Goal: Task Accomplishment & Management: Manage account settings

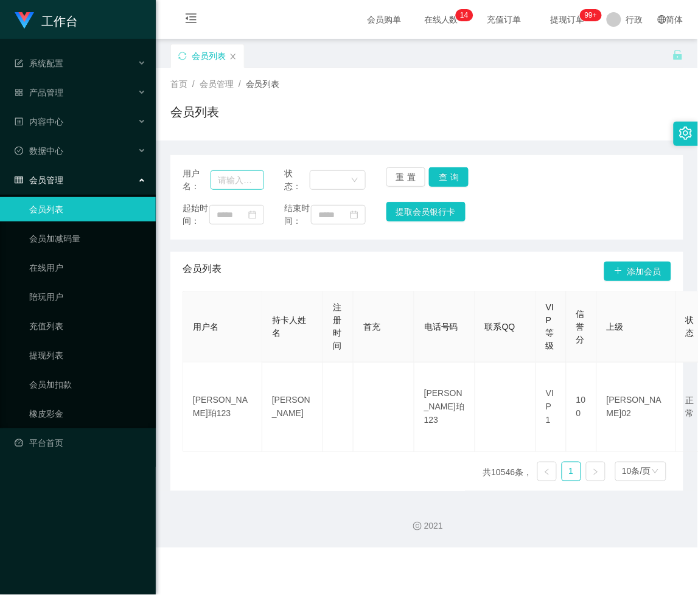
click at [232, 181] on input "text" at bounding box center [238, 179] width 54 height 19
type input "Kenny168"
click at [456, 179] on button "查询" at bounding box center [449, 176] width 40 height 19
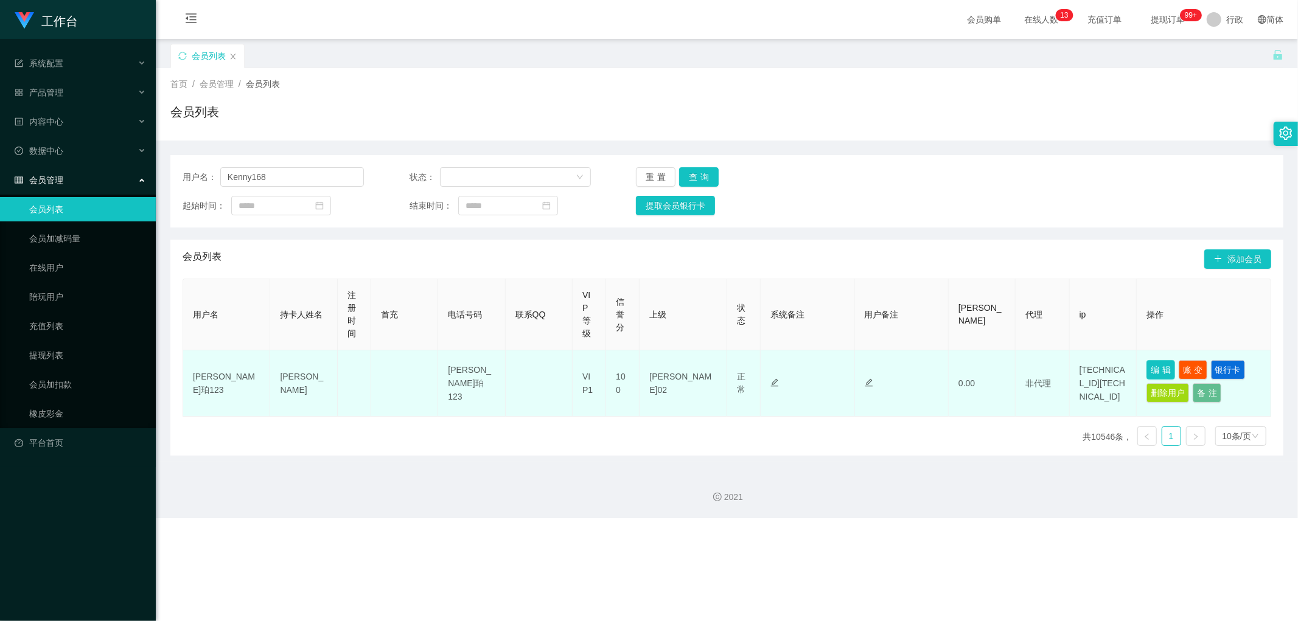
click at [697, 365] on button "编辑" at bounding box center [1160, 369] width 29 height 19
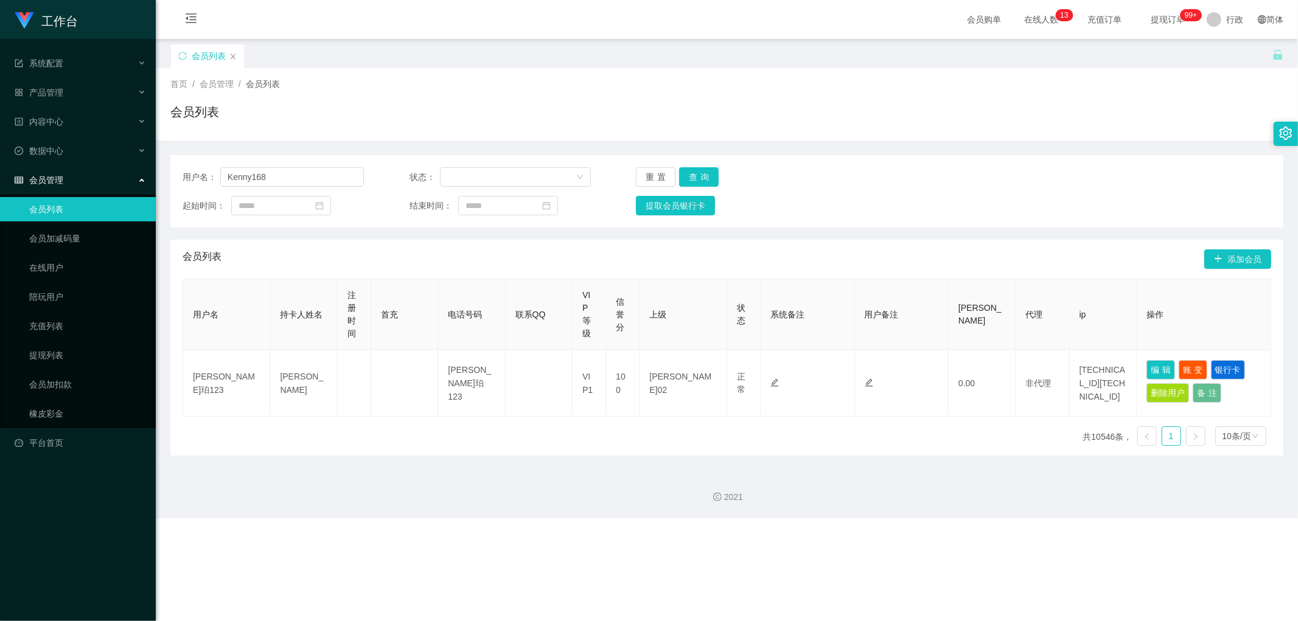
type input "Kenny168"
type input "[PERSON_NAME]"
type input "100"
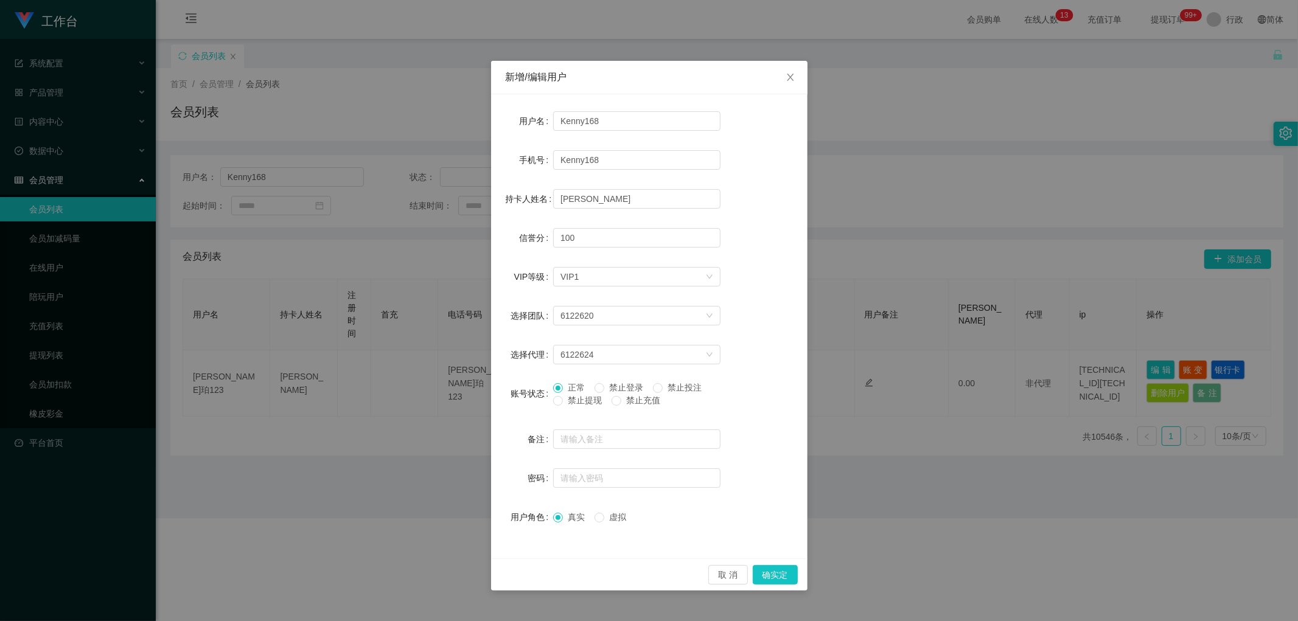
click at [563, 405] on span "禁止提现" at bounding box center [585, 401] width 44 height 10
click at [697, 578] on button "确实定" at bounding box center [775, 574] width 45 height 19
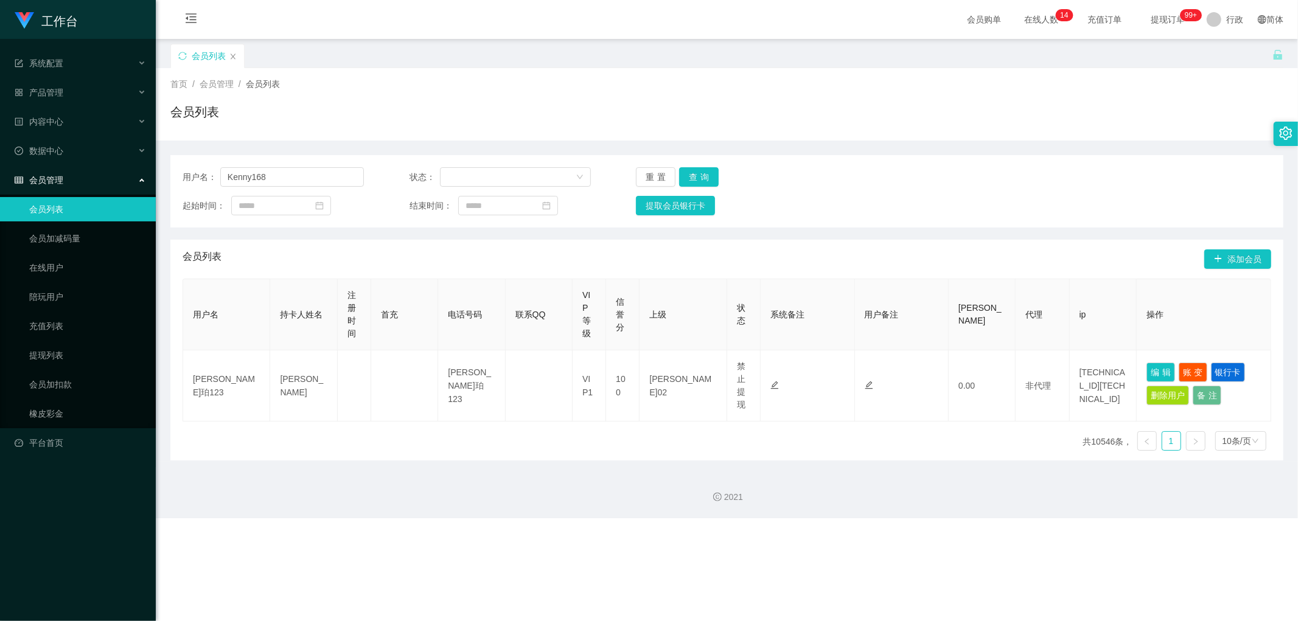
click at [697, 271] on div "会员列表 添加会员" at bounding box center [727, 259] width 1089 height 39
drag, startPoint x: 305, startPoint y: 171, endPoint x: 71, endPoint y: 173, distance: 234.9
click at [71, 173] on section "工作台 系统配置 产品管理 内容中心 数据中心 会员管理 会员列表 会员加减码量 在线用户 陪玩用户 充值列表 提现列表 会员加扣款 橡皮彩金 平台首页 保存…" at bounding box center [649, 259] width 1298 height 518
paste input "91009086"
type input "91009086"
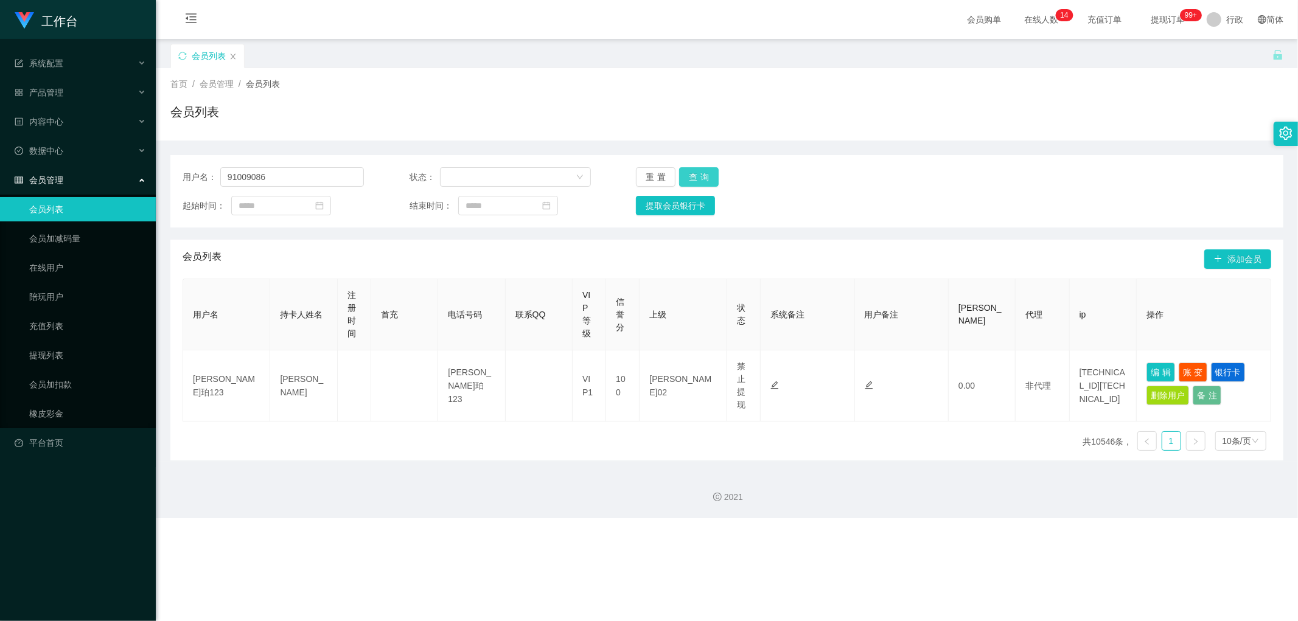
drag, startPoint x: 700, startPoint y: 177, endPoint x: 725, endPoint y: 185, distance: 26.2
click at [697, 176] on button "查询" at bounding box center [699, 176] width 40 height 19
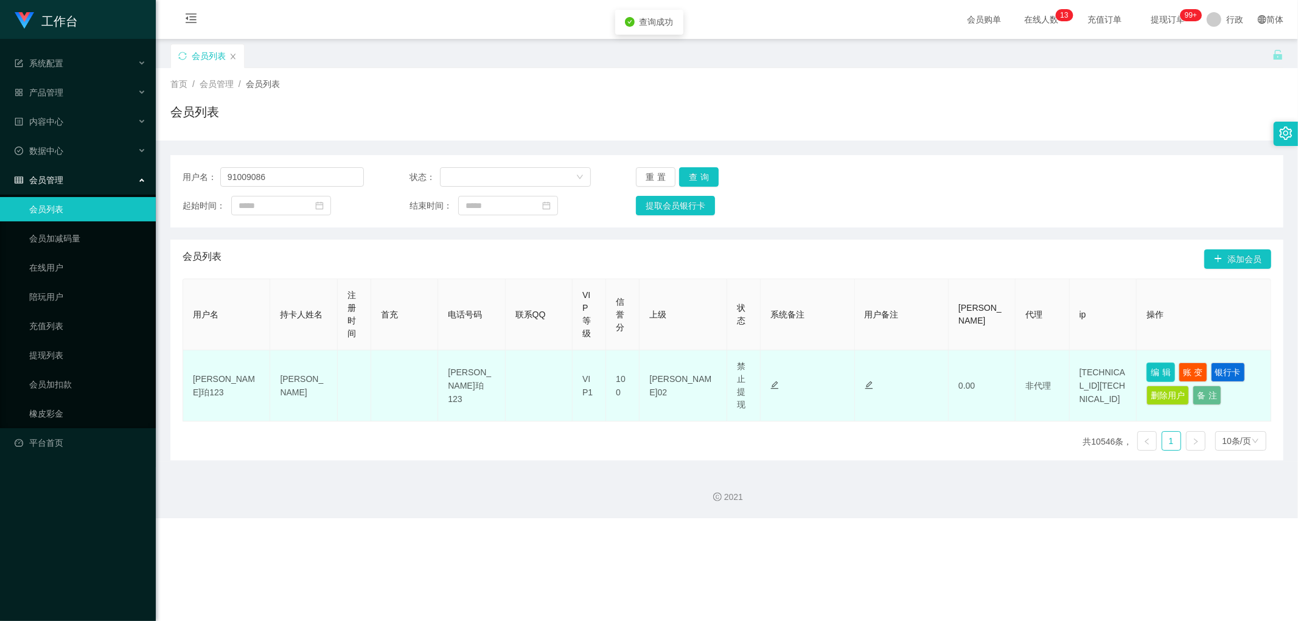
click at [697, 375] on button "编辑" at bounding box center [1160, 372] width 29 height 19
type input "91009086"
type input "[PERSON_NAME]"
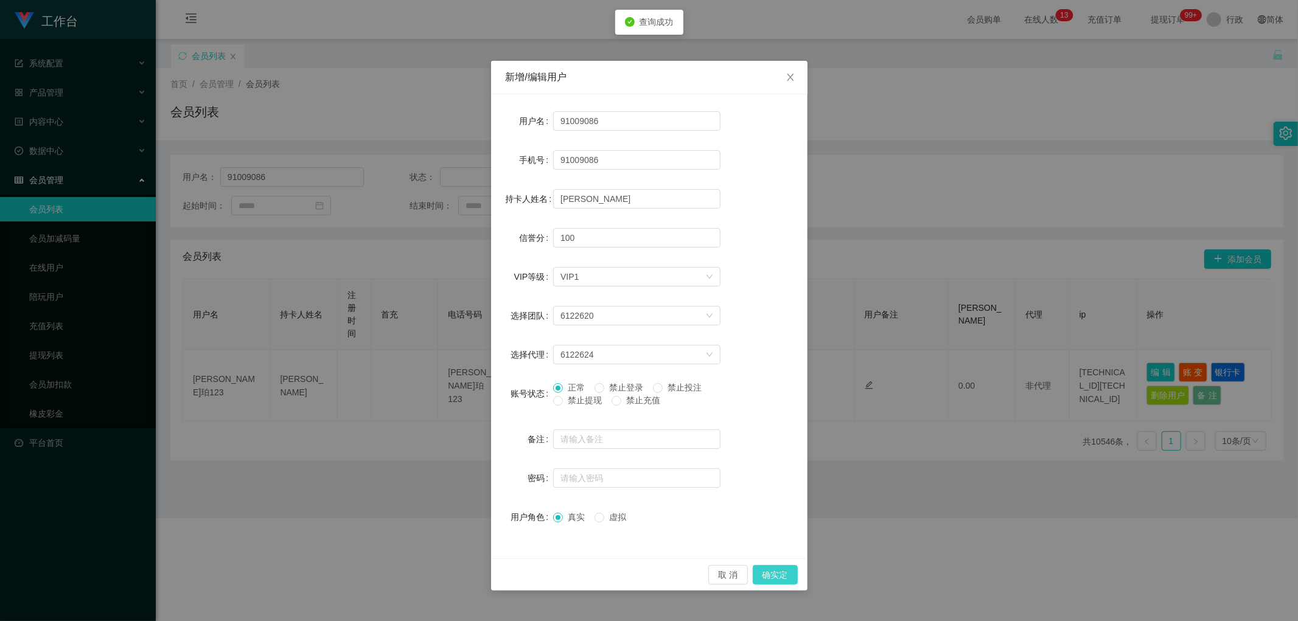
click at [697, 569] on button "确实定" at bounding box center [775, 574] width 45 height 19
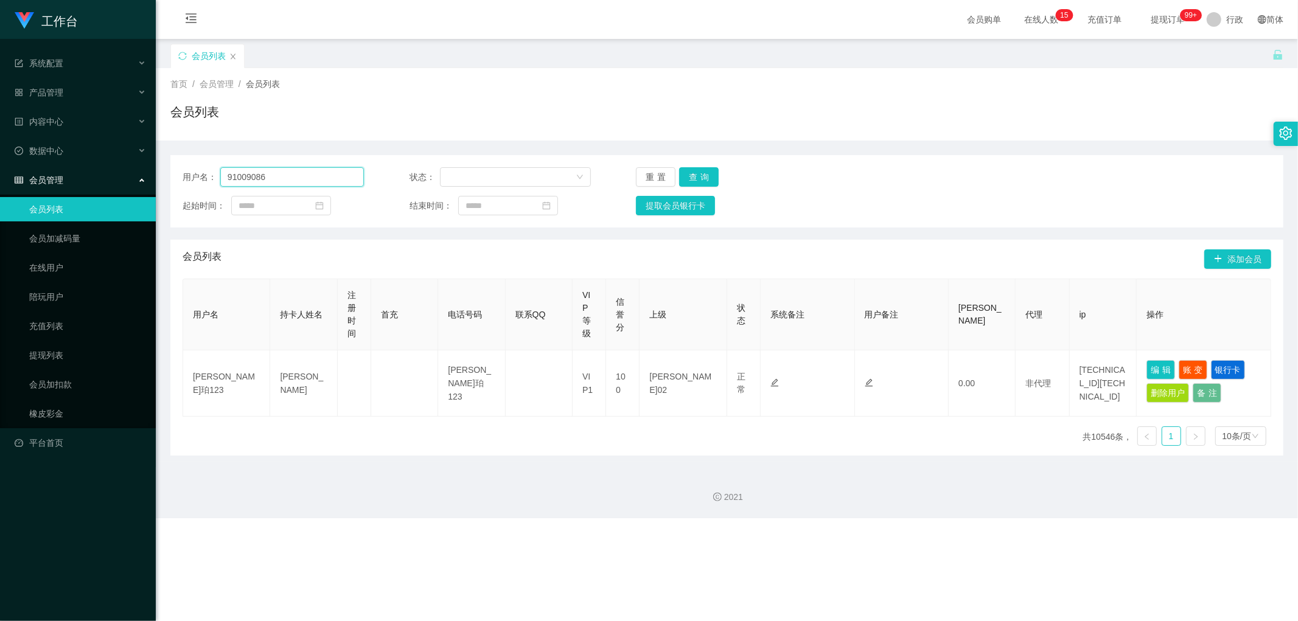
drag, startPoint x: 274, startPoint y: 177, endPoint x: 44, endPoint y: 177, distance: 229.4
click at [44, 177] on section "工作台 系统配置 产品管理 内容中心 数据中心 会员管理 会员列表 会员加减码量 在线用户 陪玩用户 充值列表 提现列表 会员加扣款 橡皮彩金 平台首页 保存…" at bounding box center [649, 259] width 1298 height 518
click at [696, 175] on button "查询" at bounding box center [699, 176] width 40 height 19
click at [66, 354] on link "提现列表" at bounding box center [87, 355] width 117 height 24
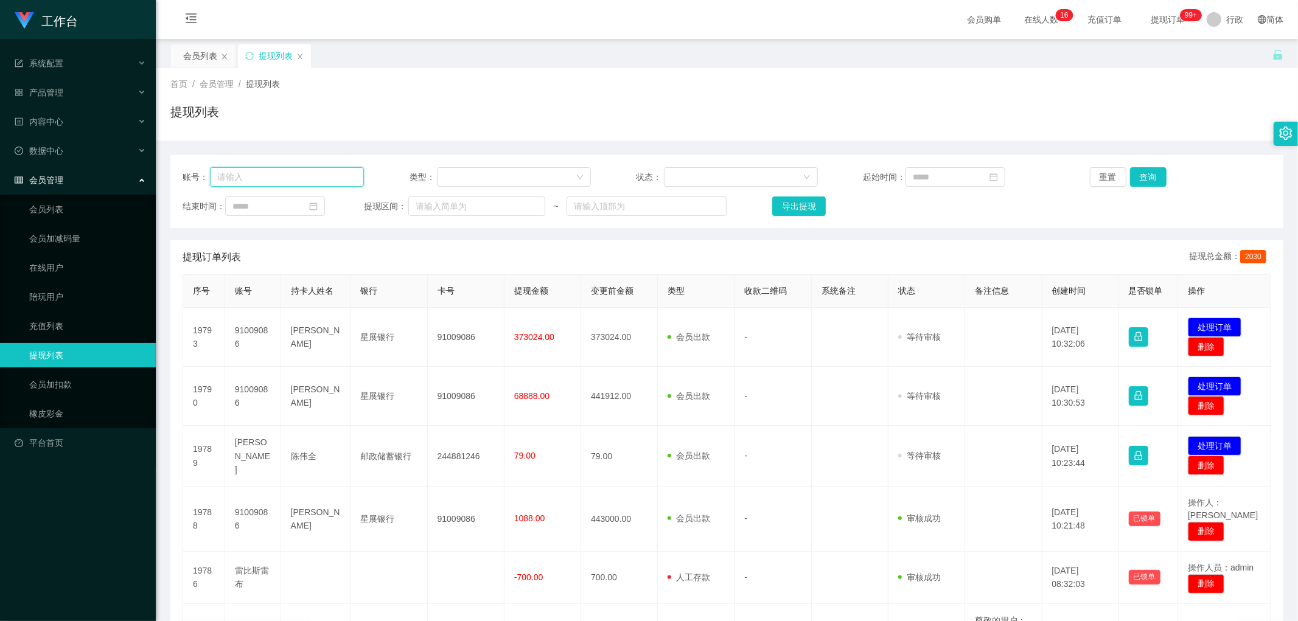
click at [315, 178] on input "text" at bounding box center [287, 176] width 154 height 19
paste input "91009086"
type input "91009086"
click at [697, 178] on button "查询" at bounding box center [1153, 176] width 40 height 19
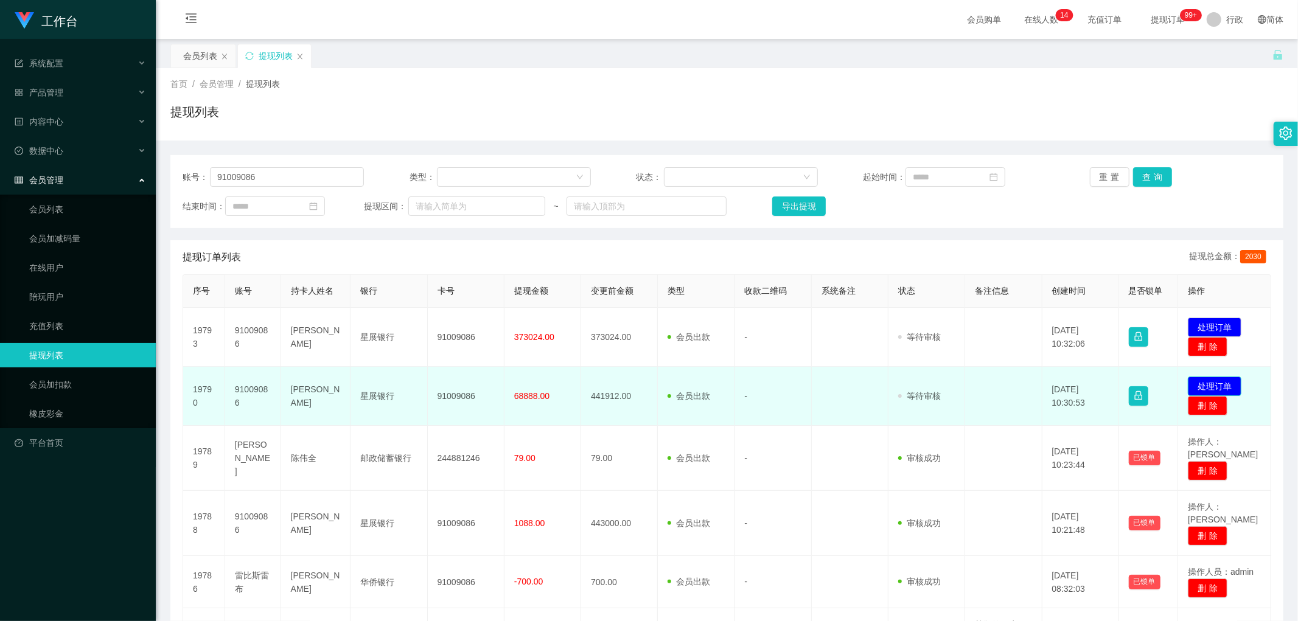
click at [697, 386] on button "处理订单" at bounding box center [1215, 386] width 54 height 19
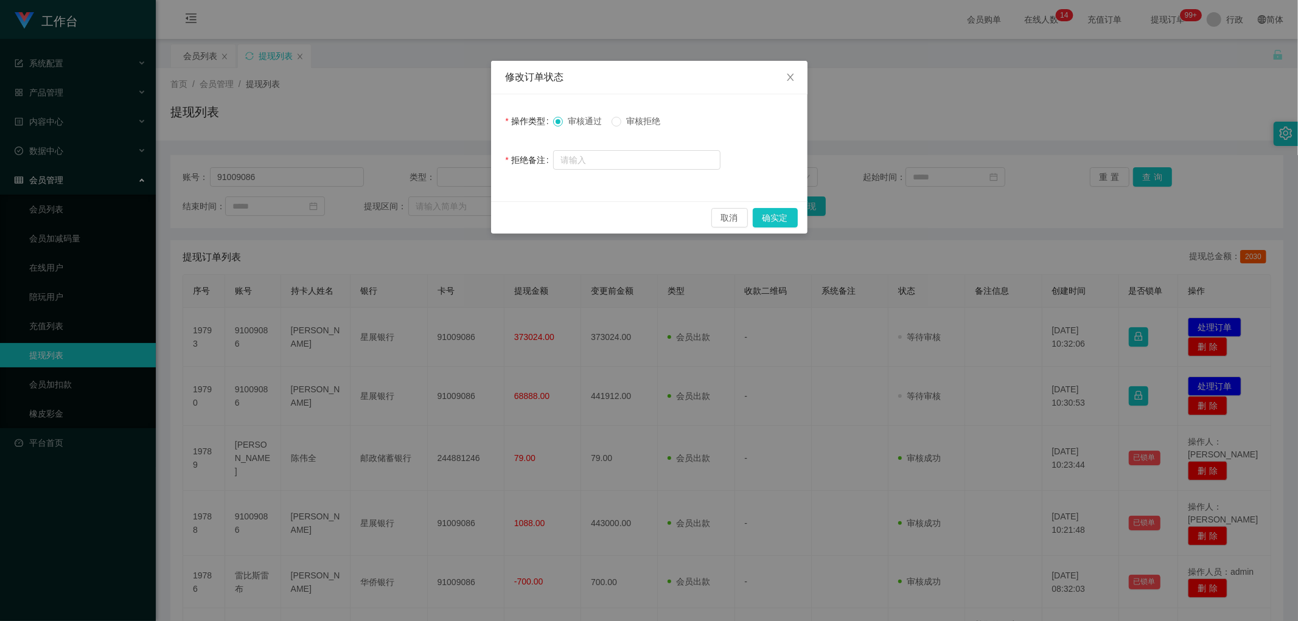
drag, startPoint x: 646, startPoint y: 123, endPoint x: 643, endPoint y: 130, distance: 7.7
click at [646, 122] on font "审核拒绝" at bounding box center [643, 121] width 34 height 10
click at [635, 160] on input "text" at bounding box center [636, 159] width 167 height 19
paste input "因您本次提款未按规定额度执行，系统已触发异常风控机制。为解除当前提款限制并确保账户资金安全，需立即启用【对冲激活功能】。根据系统核算，您的对冲金额为账户余额4…"
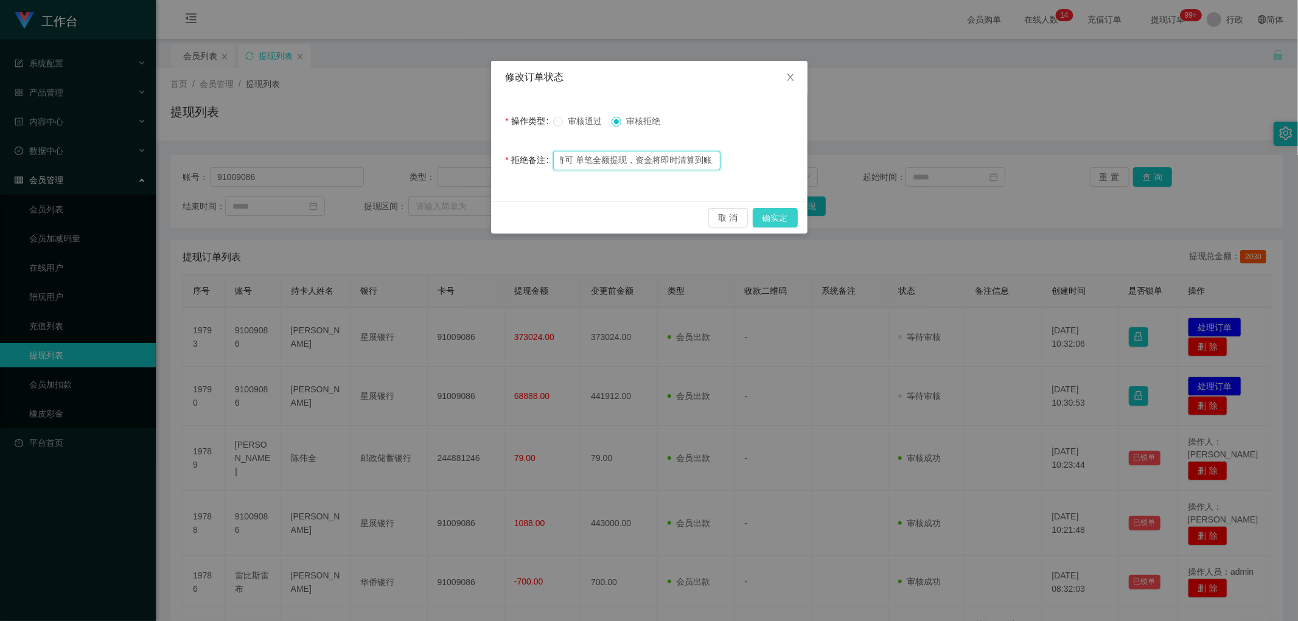
type input "因您本次提款未按规定额度执行，系统已触发异常风控机制。为解除当前提款限制并确保账户资金安全，需立即启用【对冲激活功能】。根据系统核算，您的对冲金额为账户余额4…"
click at [697, 214] on button "确实定" at bounding box center [775, 217] width 45 height 19
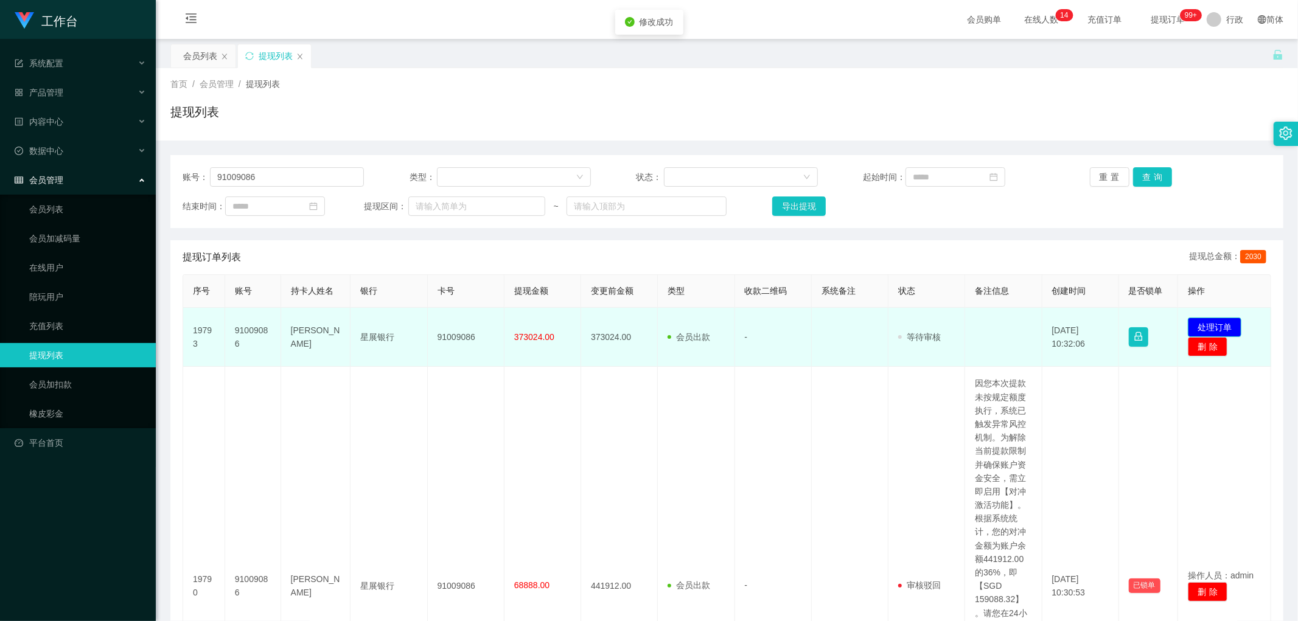
click at [697, 326] on button "处理订单" at bounding box center [1215, 327] width 54 height 19
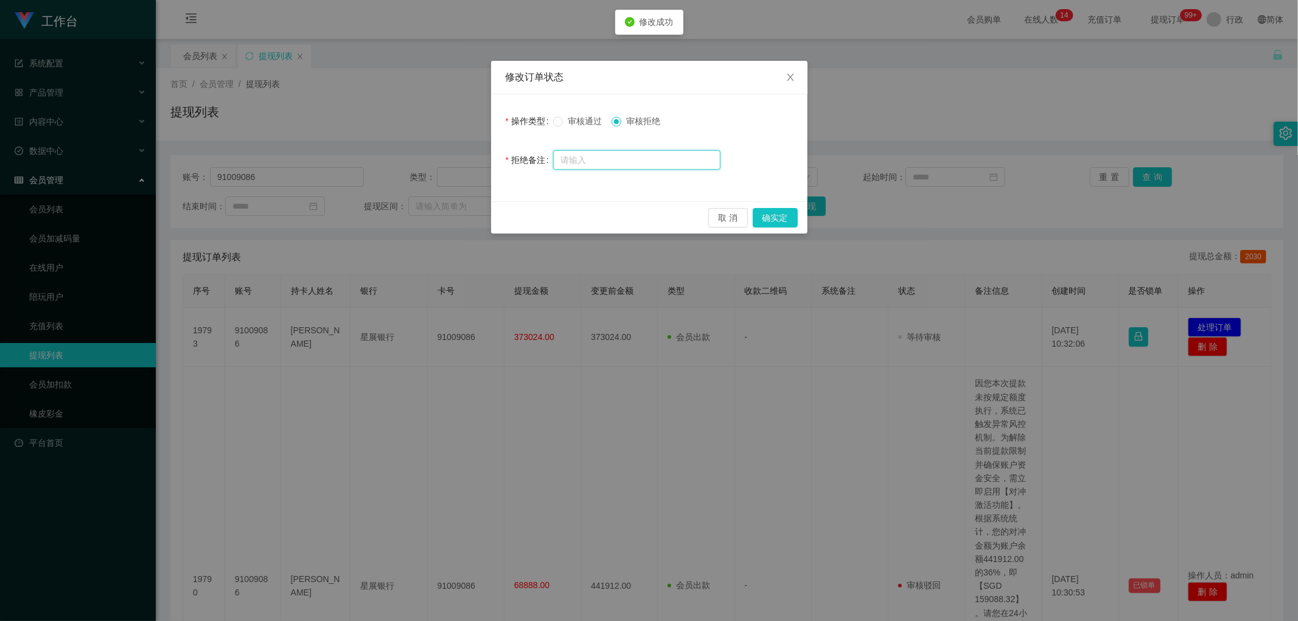
click at [651, 155] on input "text" at bounding box center [636, 159] width 167 height 19
paste input "因您本次提款未按规定额度执行，系统已触发异常风控机制。为解除当前提款限制并确保账户资金安全，需立即启用【对冲激活功能】。根据系统核算，您的对冲金额为账户余额4…"
type input "因您本次提款未按规定额度执行，系统已触发异常风控机制。为解除当前提款限制并确保账户资金安全，需立即启用【对冲激活功能】。根据系统核算，您的对冲金额为账户余额4…"
click at [697, 213] on button "确实定" at bounding box center [775, 217] width 45 height 19
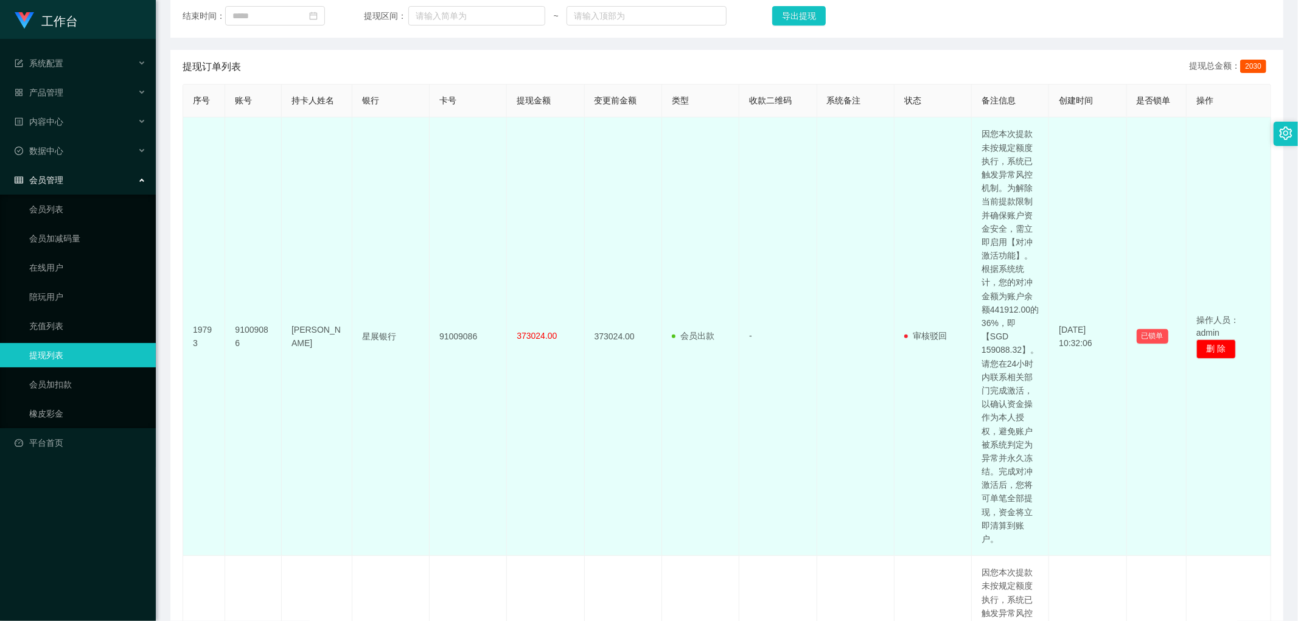
scroll to position [338, 0]
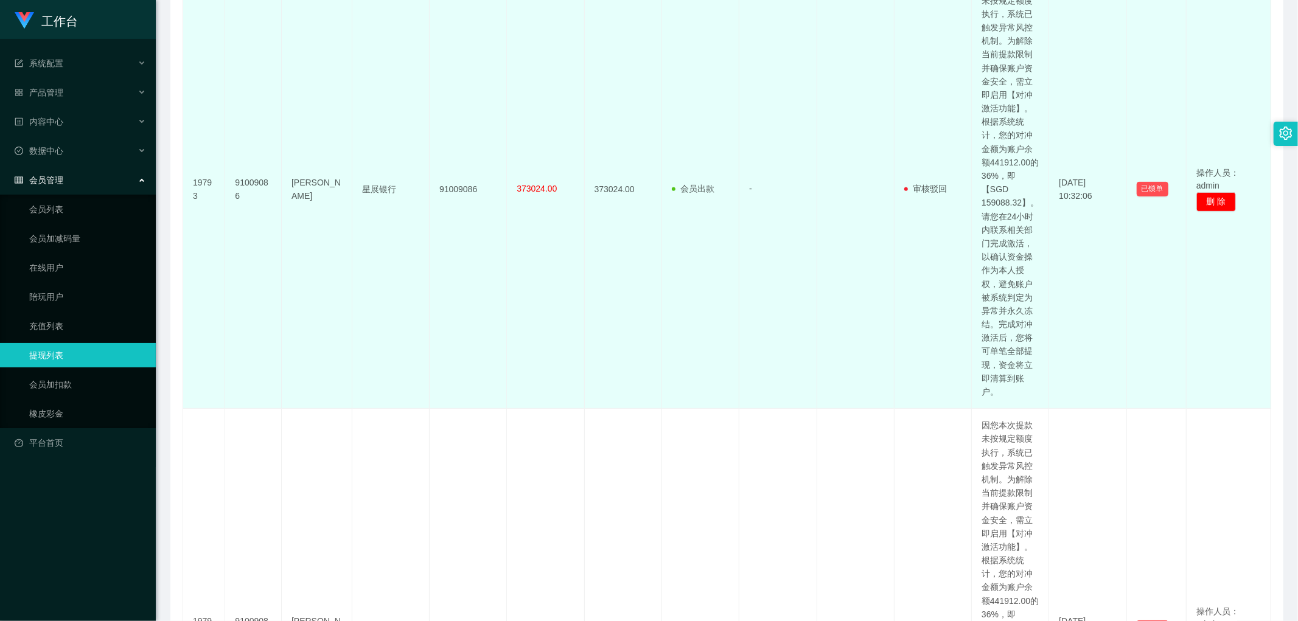
drag, startPoint x: 1003, startPoint y: 244, endPoint x: 994, endPoint y: 220, distance: 25.4
click at [697, 220] on td "因您本次提款未按规定额度执行，系统已触发异常风控机制。为解除当前提款限制并确保账户资金安全，需立即启用【对冲激活功能】。根据系统统计，您的对冲金额为账户余额4…" at bounding box center [1010, 189] width 77 height 439
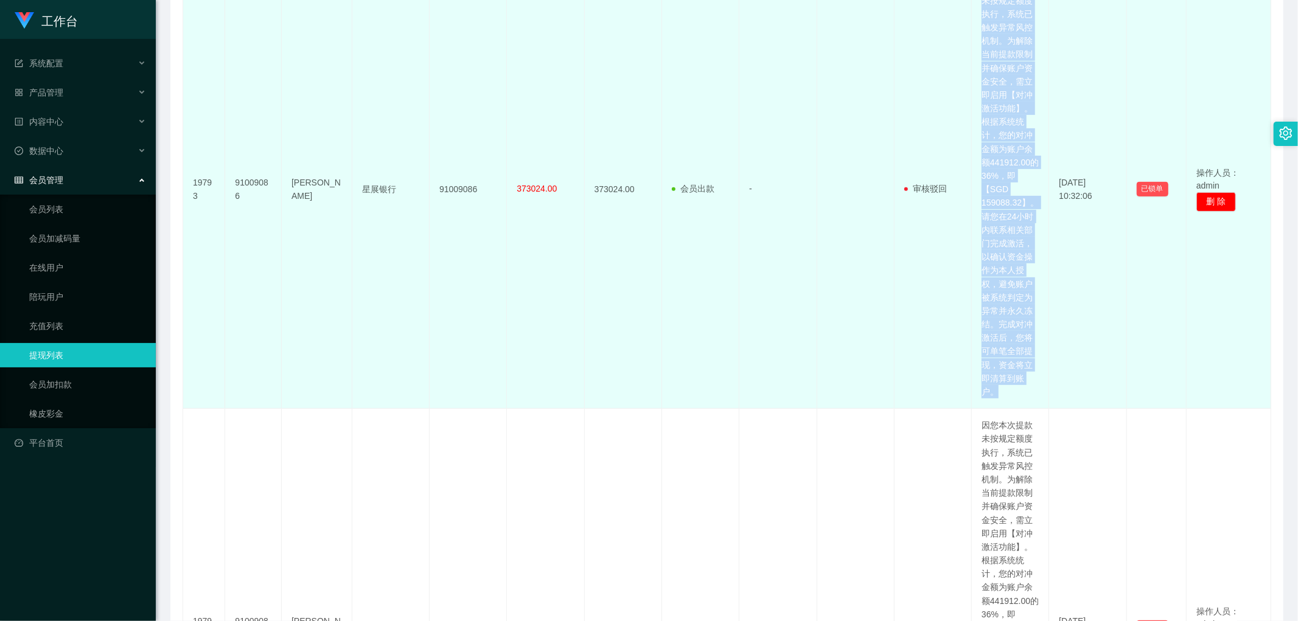
click at [697, 220] on td "因您本次提款未按规定额度执行，系统已触发异常风控机制。为解除当前提款限制并确保账户资金安全，需立即启用【对冲激活功能】。根据系统统计，您的对冲金额为账户余额4…" at bounding box center [1010, 189] width 77 height 439
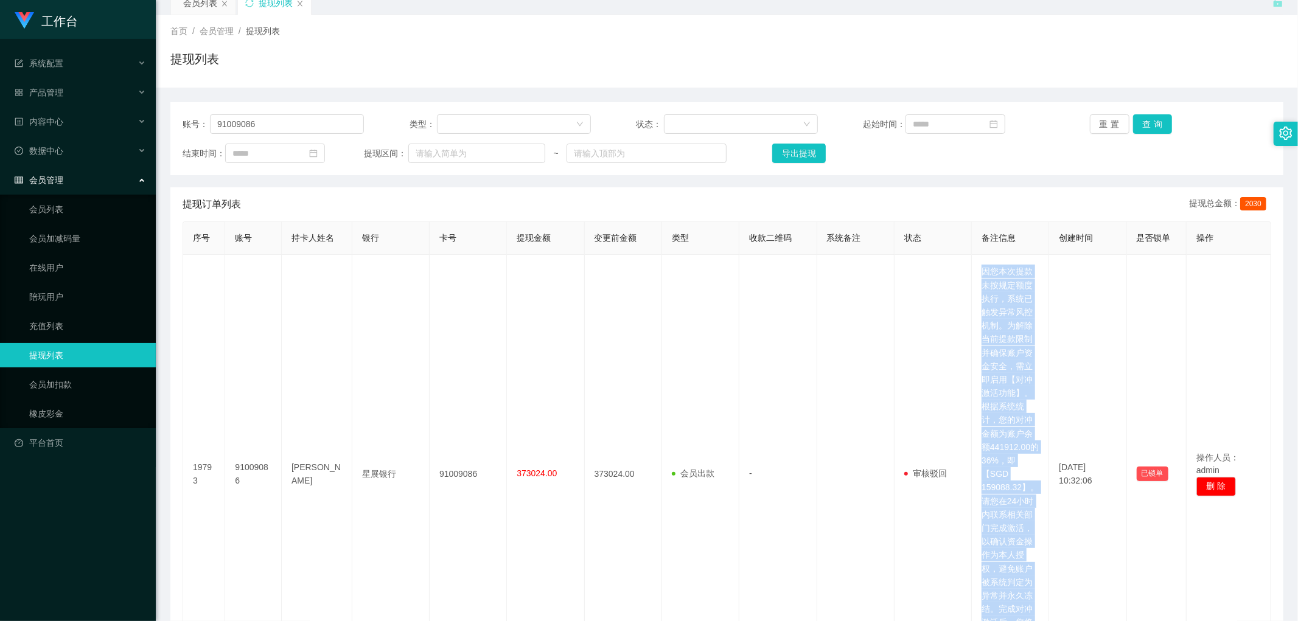
scroll to position [0, 0]
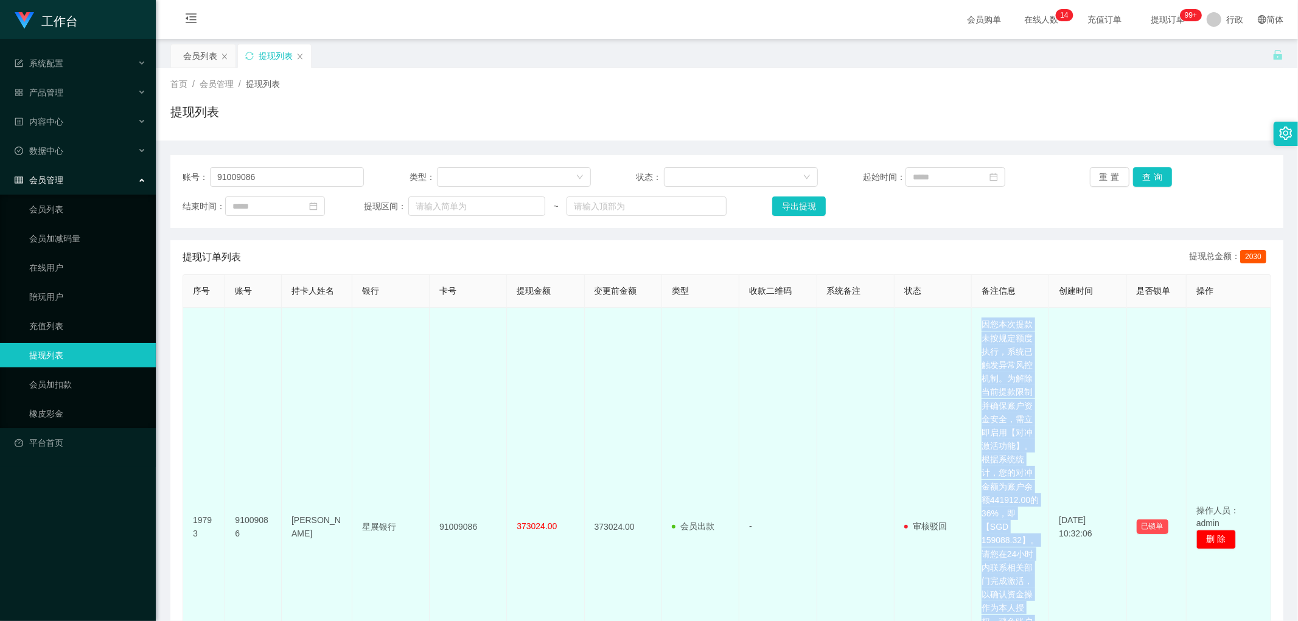
click at [697, 349] on font "因您本次提款未按规定额度执行，系统已触发异常风控机制。为解除当前提款限制并确保账户资金安全，需立即启用【对冲激活功能】。根据系统统计，您的对冲金额为账户余额4…" at bounding box center [1009, 526] width 57 height 415
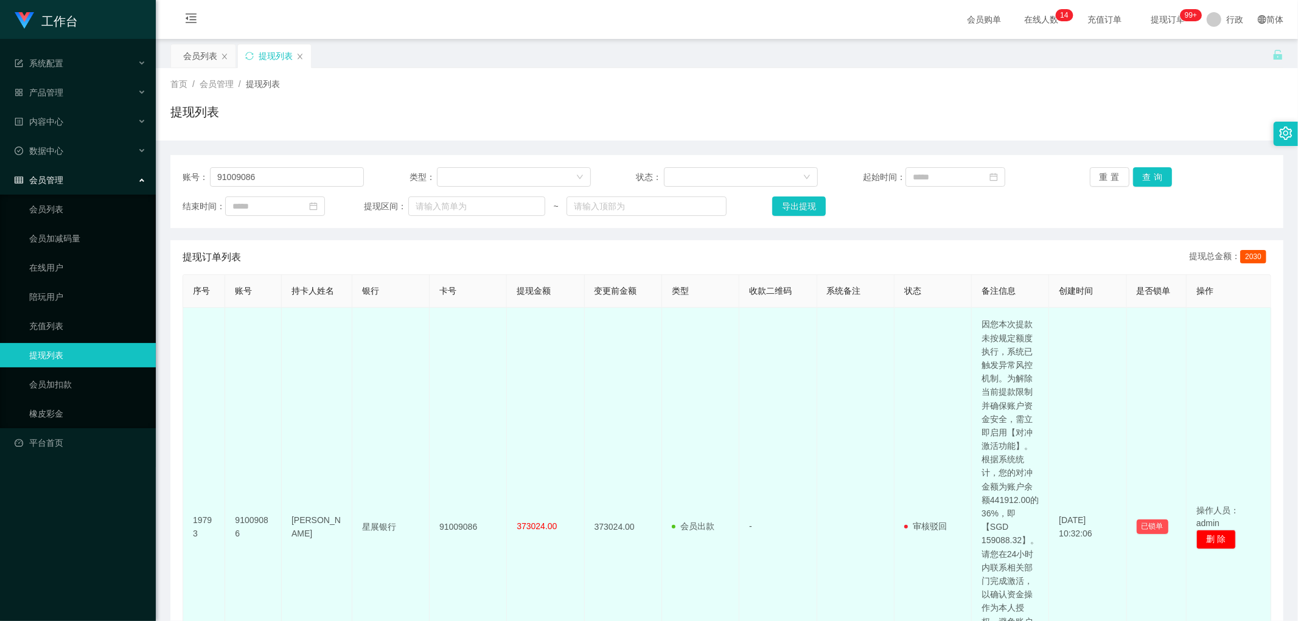
click at [697, 355] on font "因您本次提款未按规定额度执行，系统已触发异常风控机制。为解除当前提款限制并确保账户资金安全，需立即启用【对冲激活功能】。根据系统统计，您的对冲金额为账户余额4…" at bounding box center [1009, 526] width 57 height 415
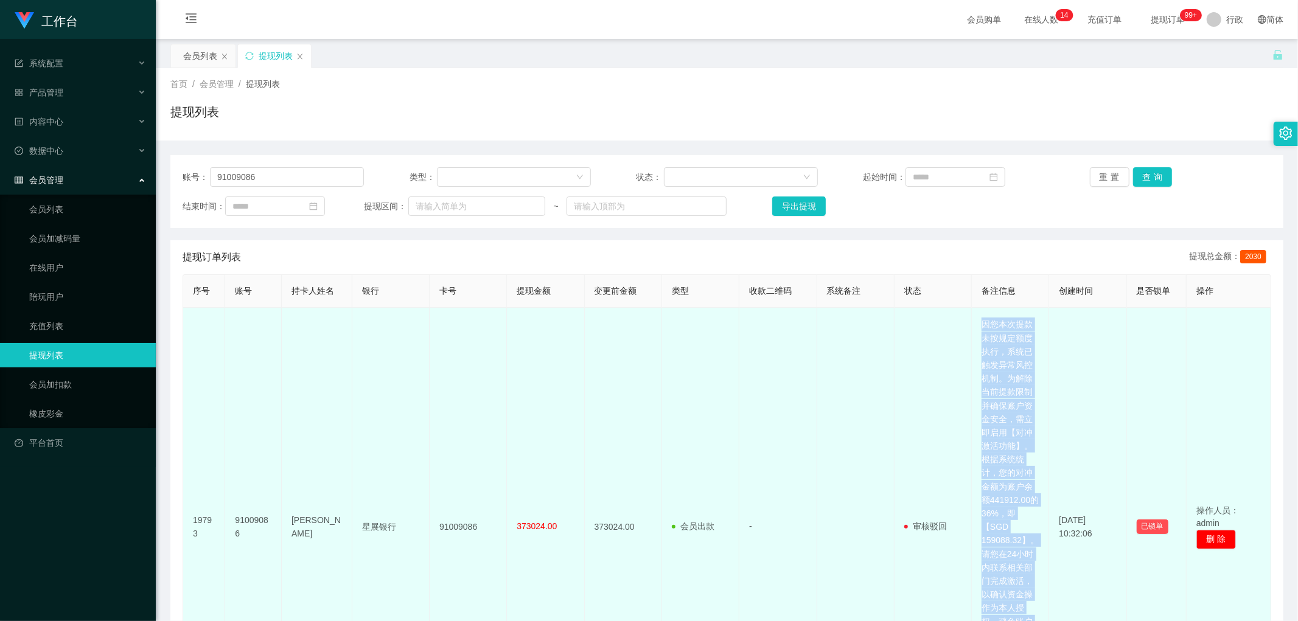
click at [697, 355] on font "因您本次提款未按规定额度执行，系统已触发异常风控机制。为解除当前提款限制并确保账户资金安全，需立即启用【对冲激活功能】。根据系统统计，您的对冲金额为账户余额4…" at bounding box center [1009, 526] width 57 height 415
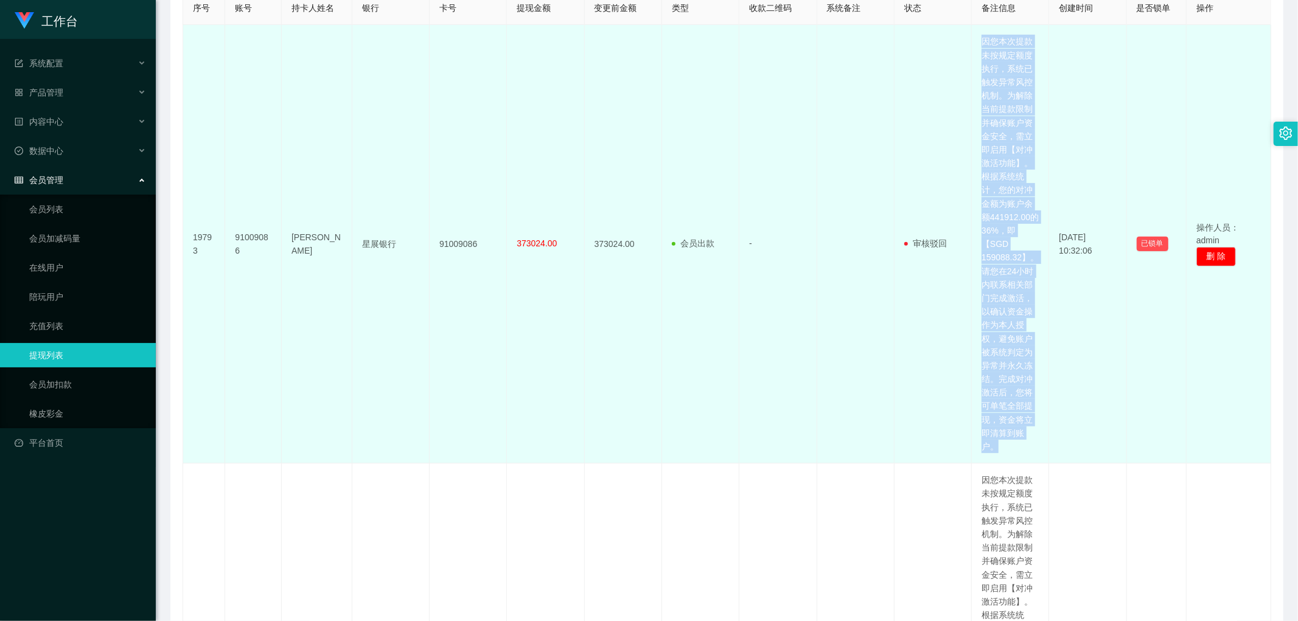
scroll to position [405, 0]
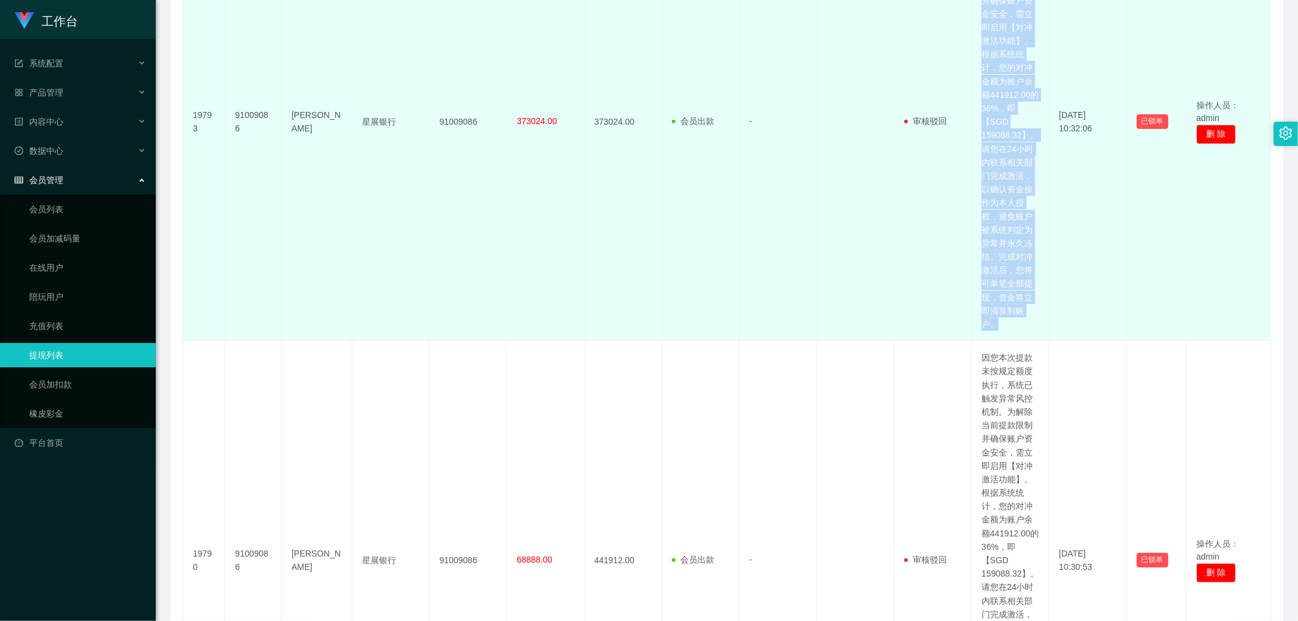
click at [697, 234] on font "因您本次提款未按规定额度执行，系统已触发异常风控机制。为解除当前提款限制并确保账户资金安全，需立即启用【对冲激活功能】。根据系统统计，您的对冲金额为账户余额4…" at bounding box center [1009, 121] width 57 height 415
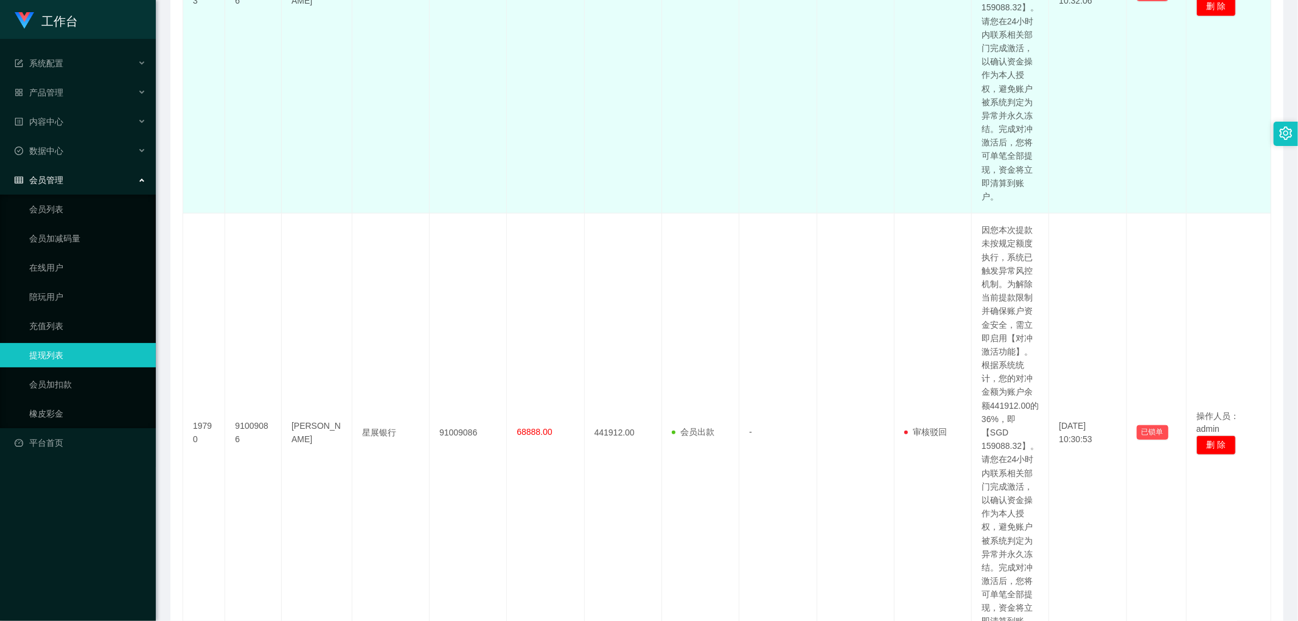
scroll to position [811, 0]
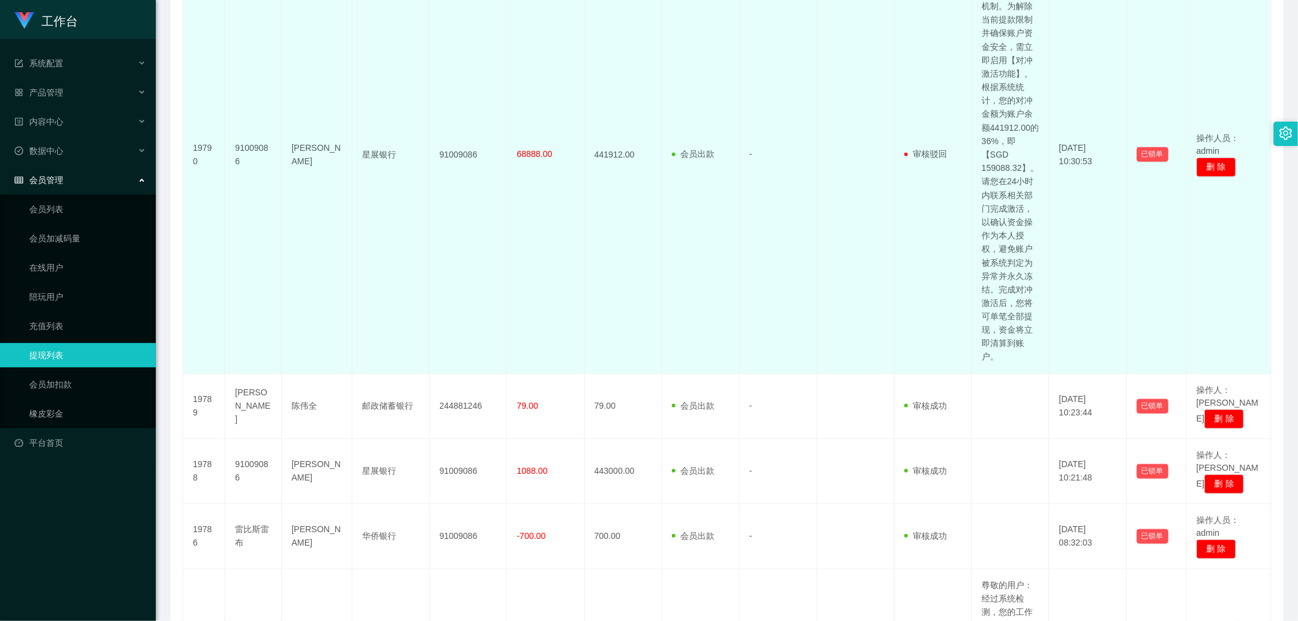
click at [697, 236] on font "因您本次提款未按规定额度执行，系统已触发异常风控机制。为解除当前提款限制并确保账户资金安全，需立即启用【对冲激活功能】。根据系统统计，您的对冲金额为账户余额4…" at bounding box center [1009, 153] width 57 height 415
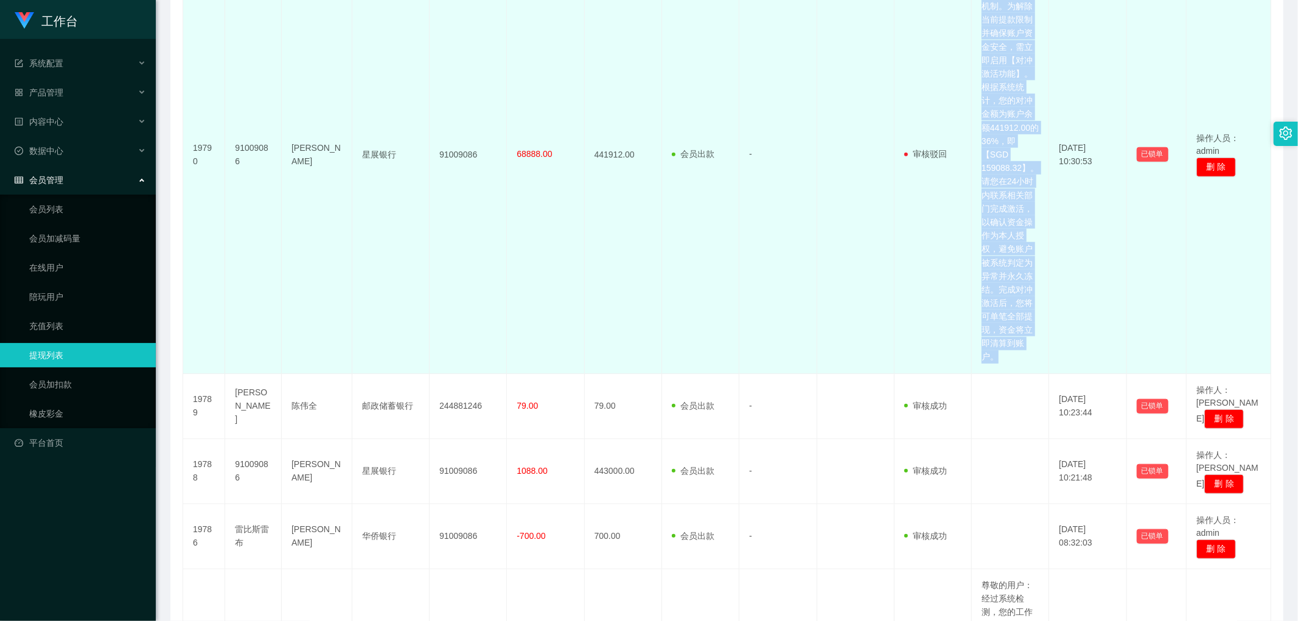
click at [697, 236] on font "因您本次提款未按规定额度执行，系统已触发异常风控机制。为解除当前提款限制并确保账户资金安全，需立即启用【对冲激活功能】。根据系统统计，您的对冲金额为账户余额4…" at bounding box center [1009, 153] width 57 height 415
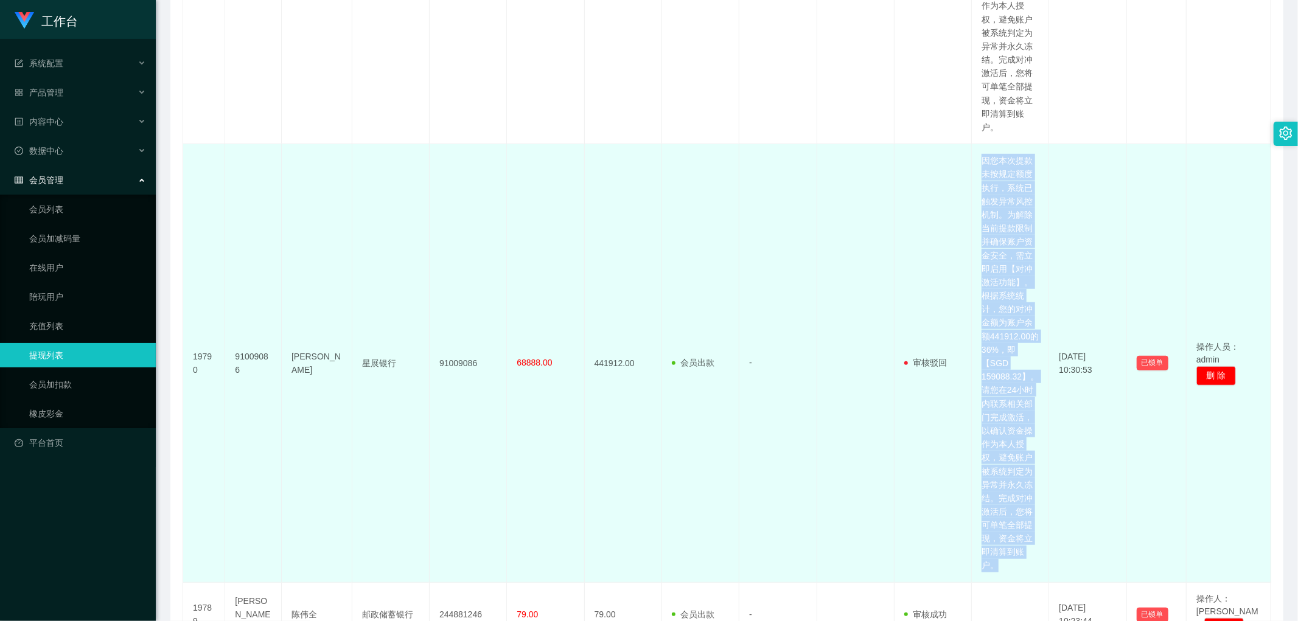
scroll to position [608, 0]
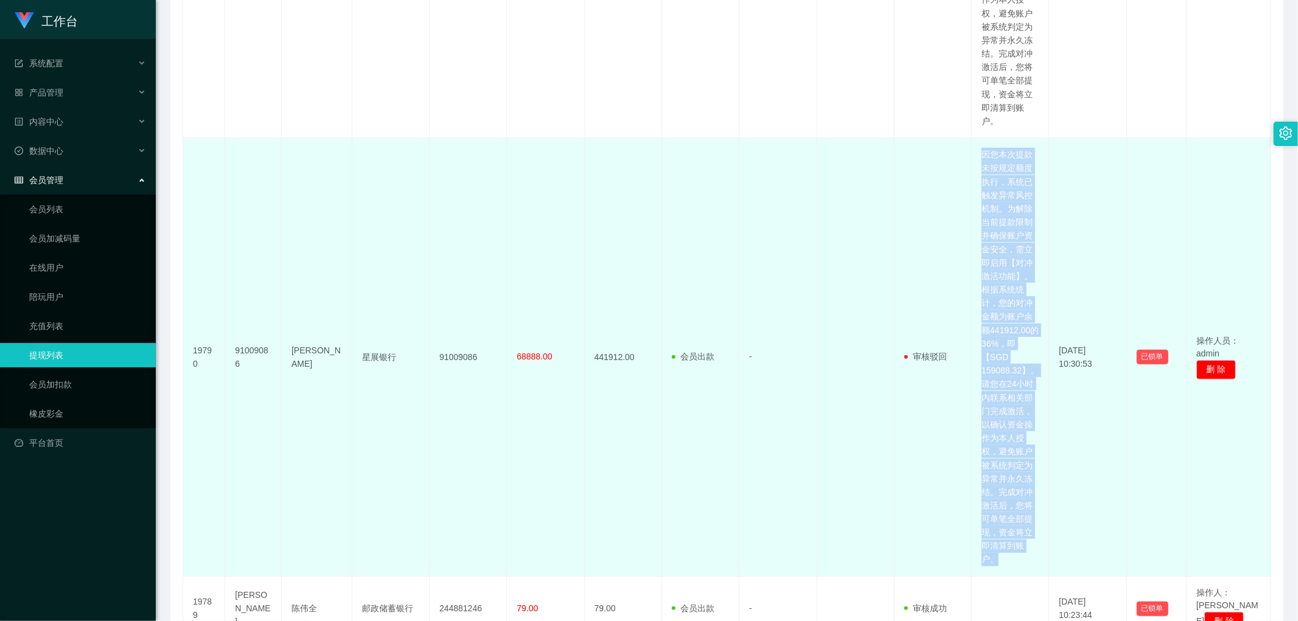
click at [697, 268] on td "因您本次提款未按规定额度执行，系统已触发异常风控机制。为解除当前提款限制并确保账户资金安全，需立即启用【对冲激活功能】。根据系统统计，您的对冲金额为账户余额4…" at bounding box center [1010, 357] width 77 height 439
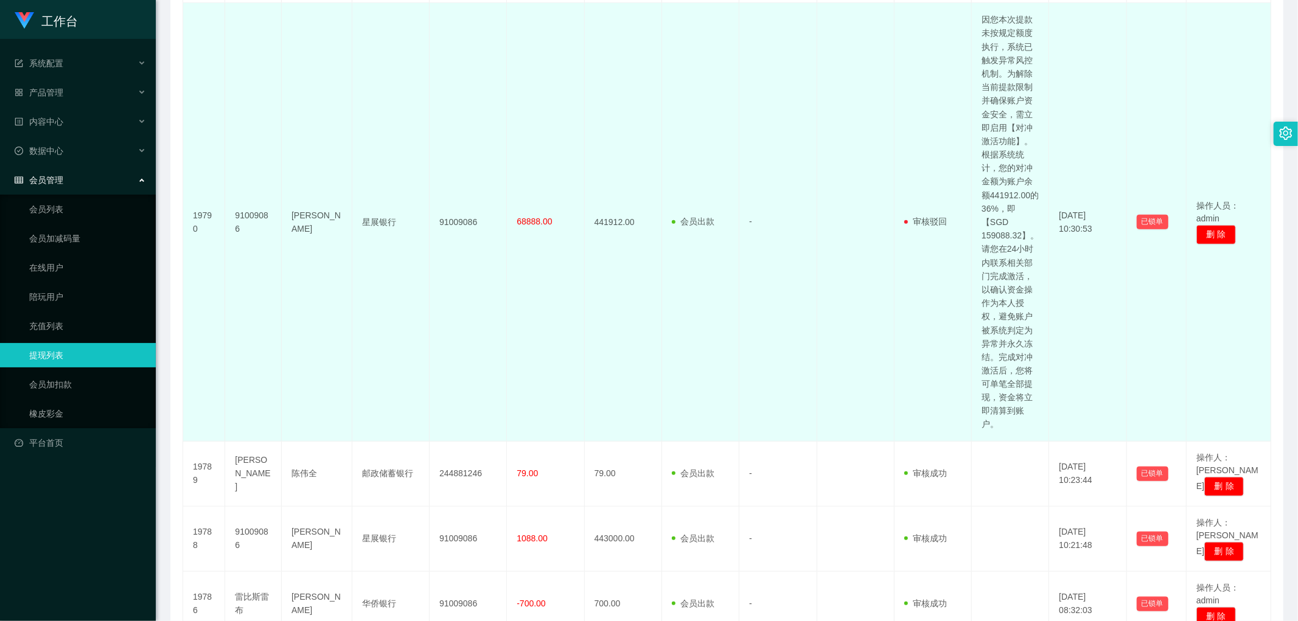
scroll to position [405, 0]
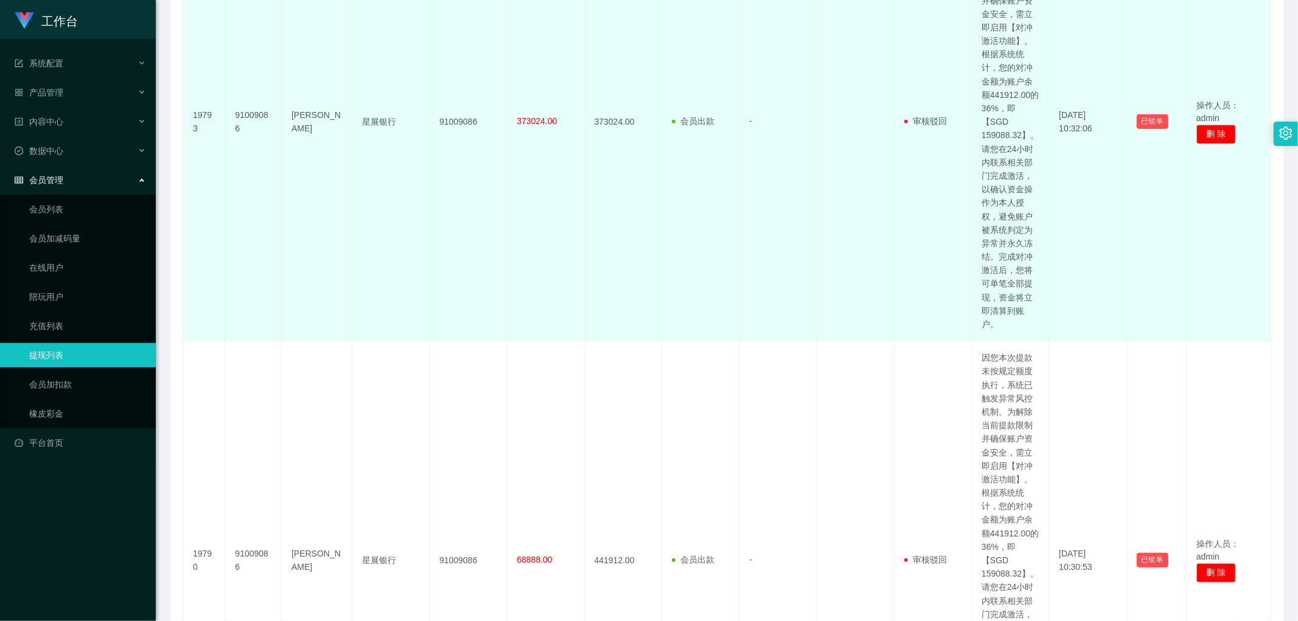
click at [697, 321] on td "-" at bounding box center [777, 122] width 77 height 439
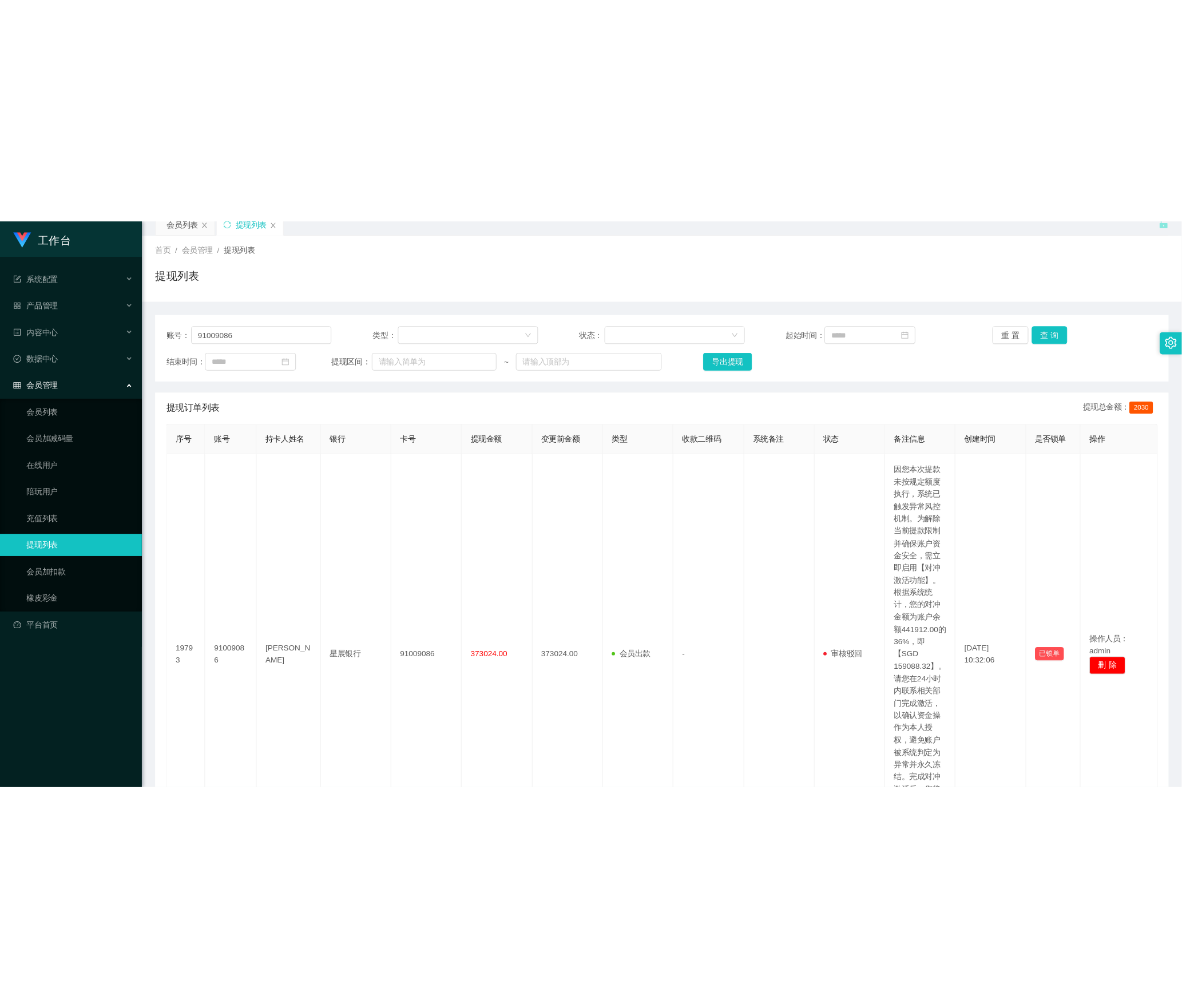
scroll to position [0, 0]
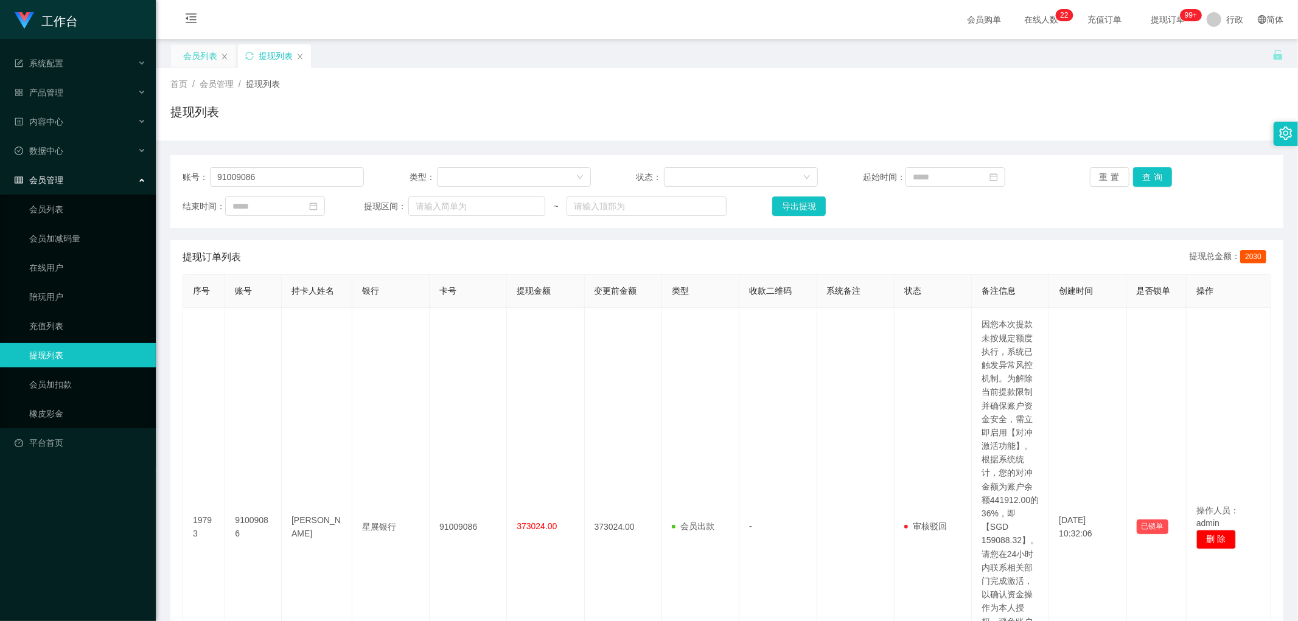
click at [195, 56] on font "会员列表" at bounding box center [200, 56] width 34 height 10
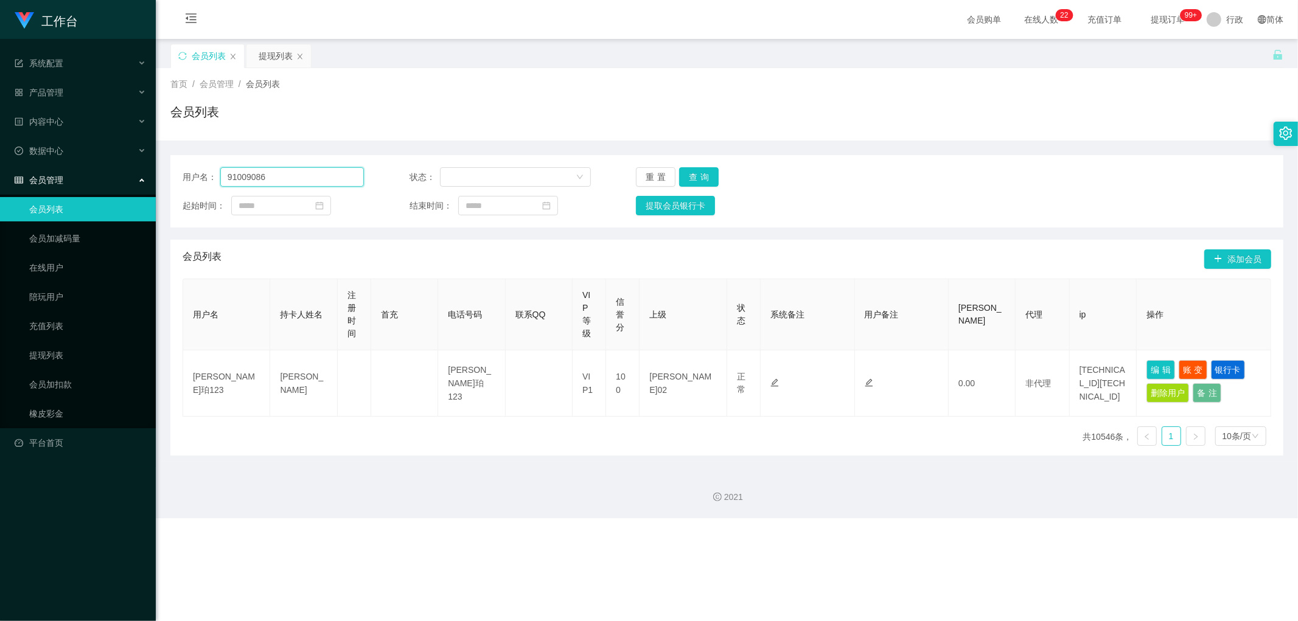
drag, startPoint x: 289, startPoint y: 177, endPoint x: 80, endPoint y: 179, distance: 208.7
click at [80, 178] on section "工作台 系统配置 产品管理 内容中心 数据中心 会员管理 会员列表 会员加减码量 在线用户 陪玩用户 充值列表 提现列表 会员加扣款 橡皮彩金 平台首页 保存…" at bounding box center [649, 259] width 1298 height 518
drag, startPoint x: 703, startPoint y: 181, endPoint x: 753, endPoint y: 198, distance: 52.7
click at [697, 181] on button "查询" at bounding box center [699, 176] width 40 height 19
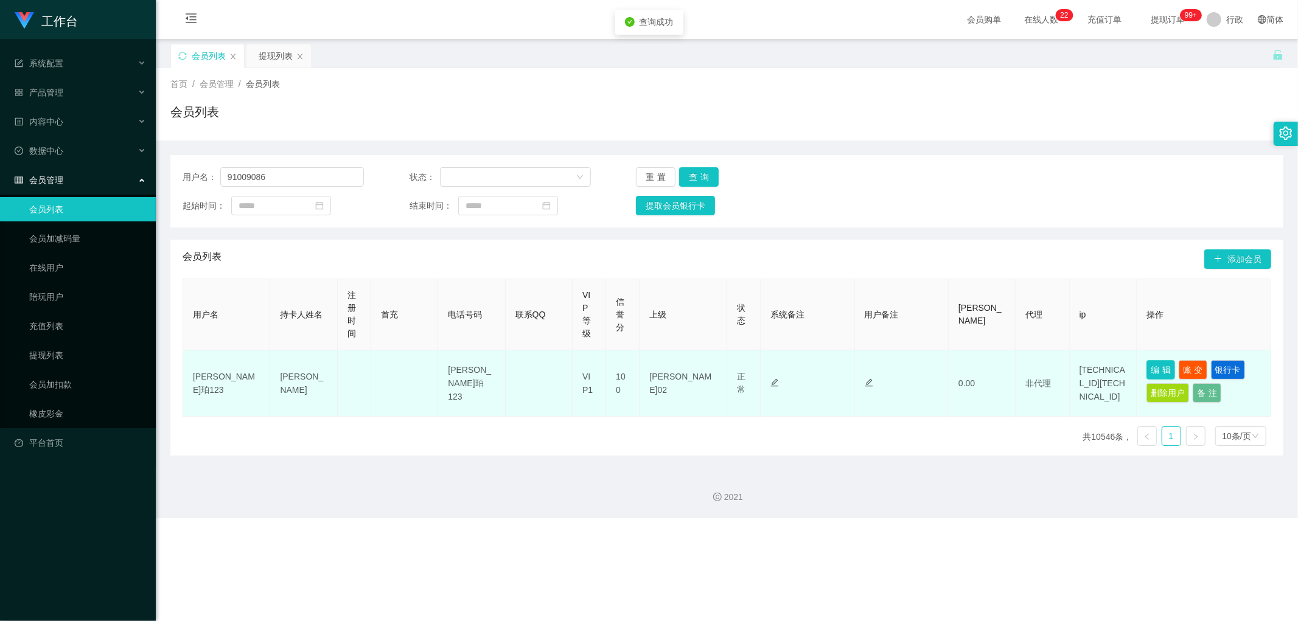
drag, startPoint x: 1141, startPoint y: 360, endPoint x: 1149, endPoint y: 362, distance: 8.3
click at [697, 361] on td "编辑 账变 银行卡 删除用户 备注" at bounding box center [1204, 383] width 134 height 66
click at [697, 366] on button "编辑" at bounding box center [1160, 369] width 29 height 19
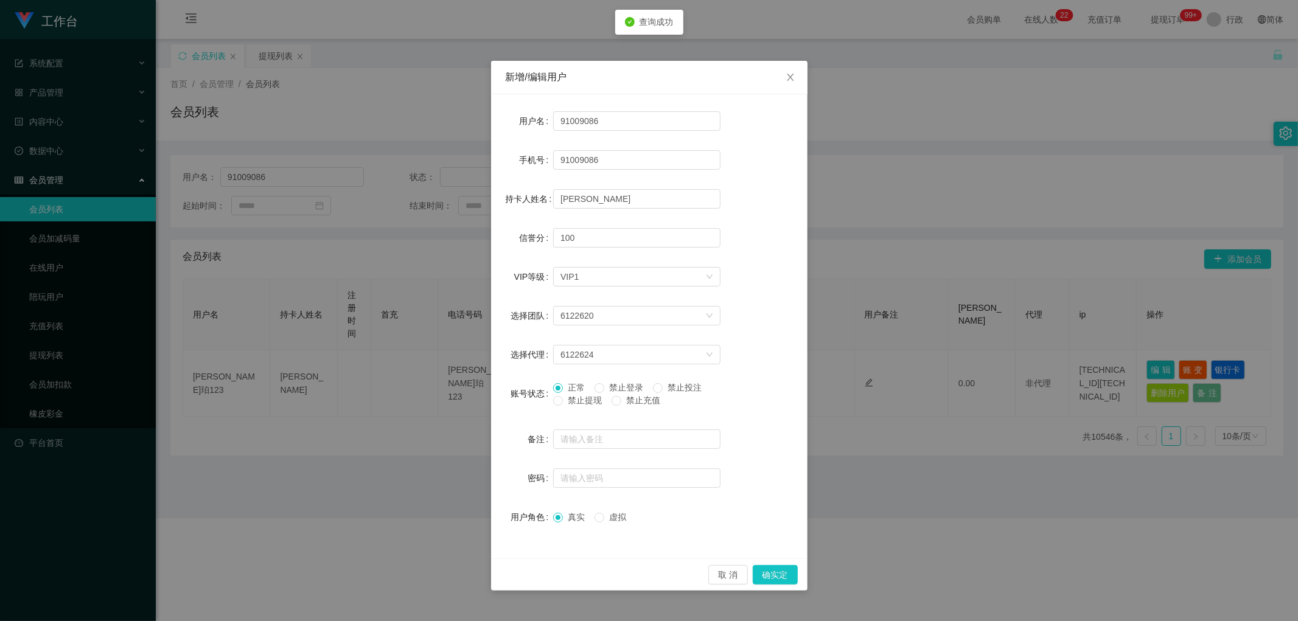
drag, startPoint x: 574, startPoint y: 402, endPoint x: 682, endPoint y: 471, distance: 128.1
click at [574, 402] on font "禁止提现" at bounding box center [585, 401] width 34 height 10
drag, startPoint x: 770, startPoint y: 574, endPoint x: 776, endPoint y: 576, distance: 6.4
click at [697, 574] on button "确实定" at bounding box center [775, 574] width 45 height 19
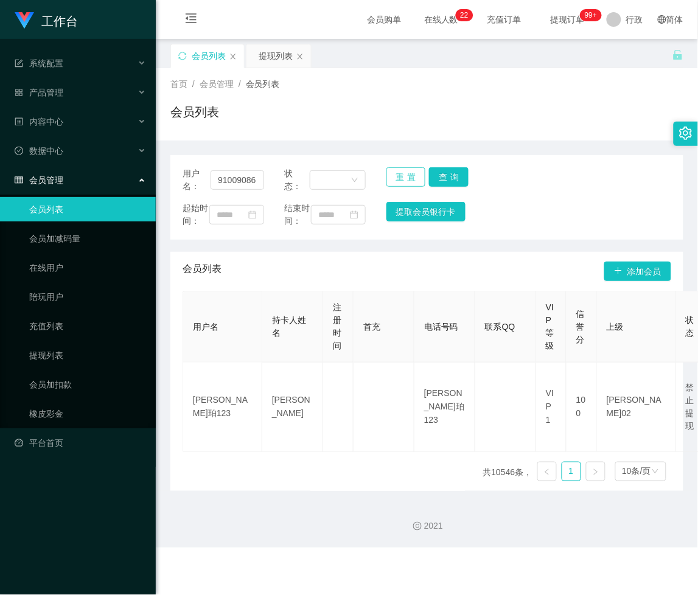
click at [404, 178] on button "重置" at bounding box center [406, 176] width 40 height 19
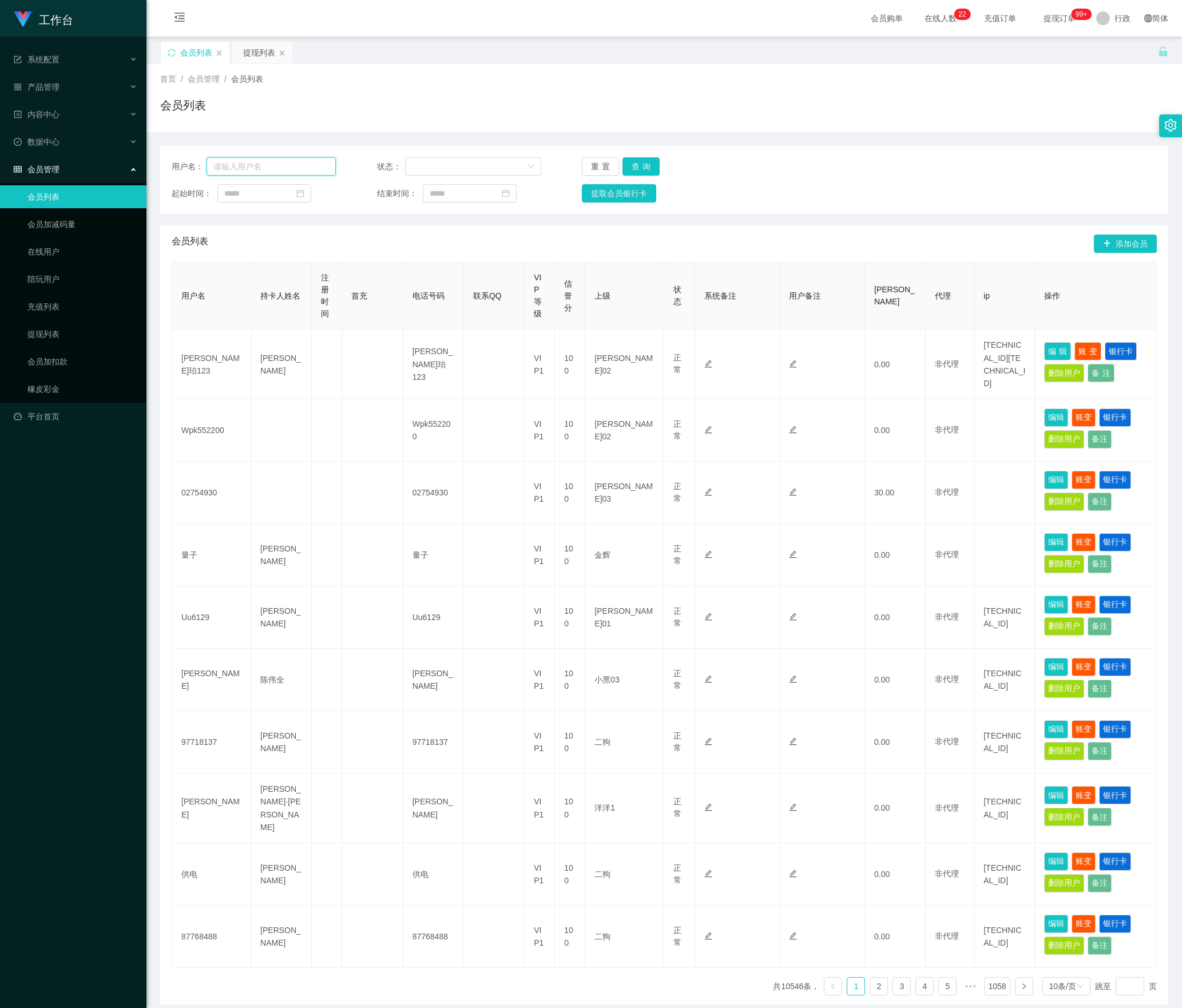
click at [263, 168] on input "text" at bounding box center [272, 165] width 130 height 18
paste input "Sam168"
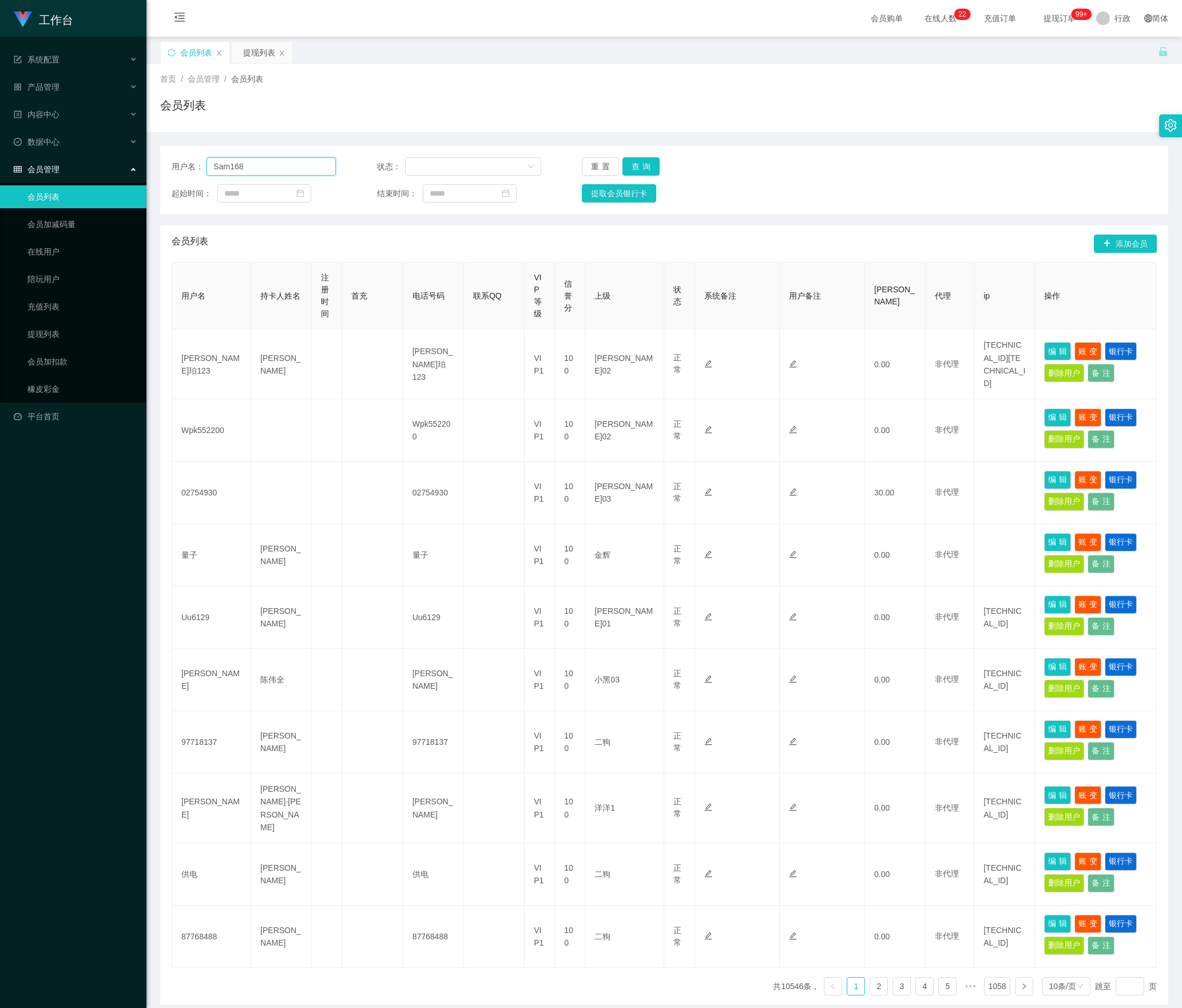
type input "Sam168"
click at [643, 169] on button "查询" at bounding box center [641, 165] width 38 height 18
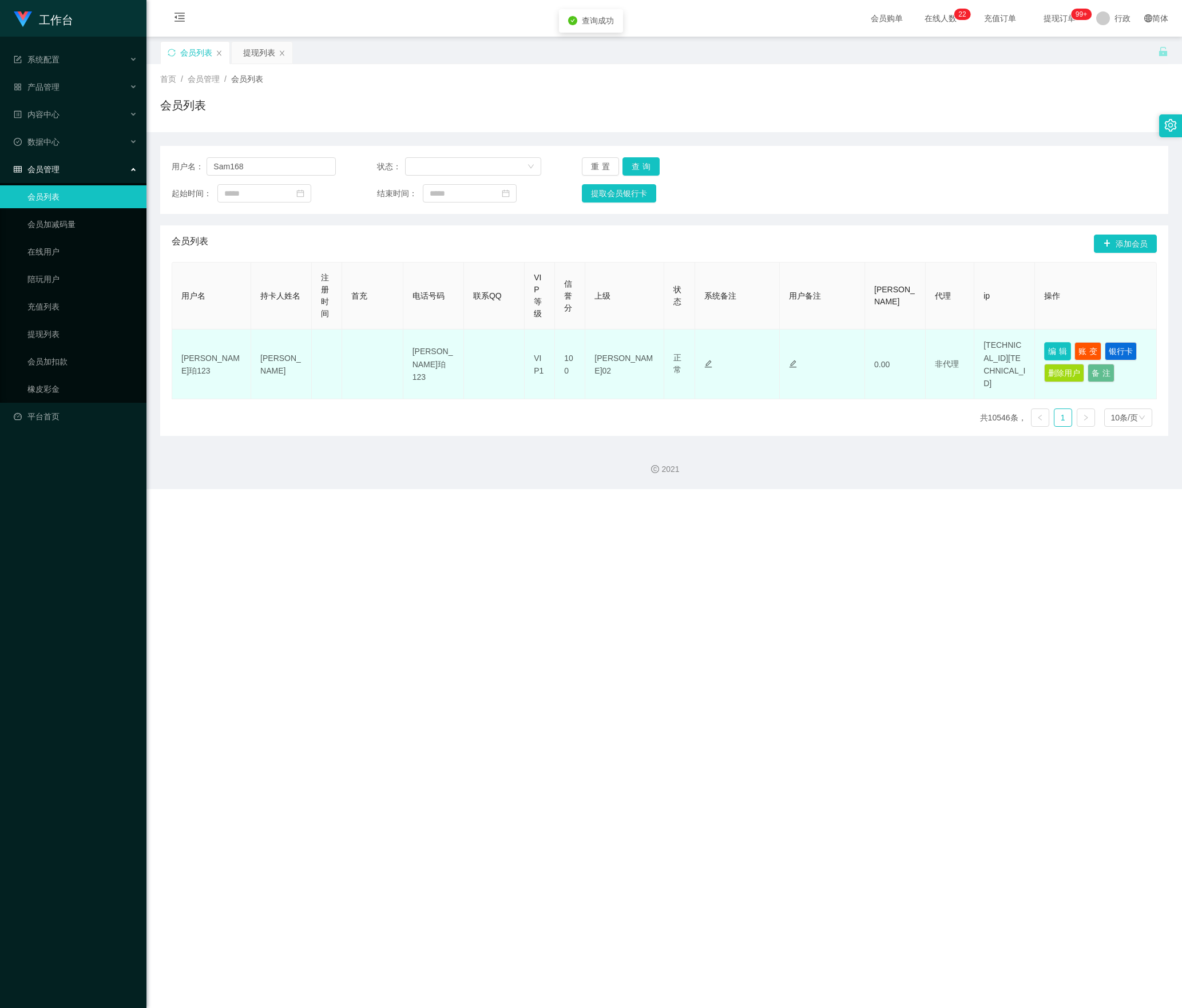
click at [655, 354] on button "编辑" at bounding box center [1057, 351] width 27 height 18
type input "Sam168"
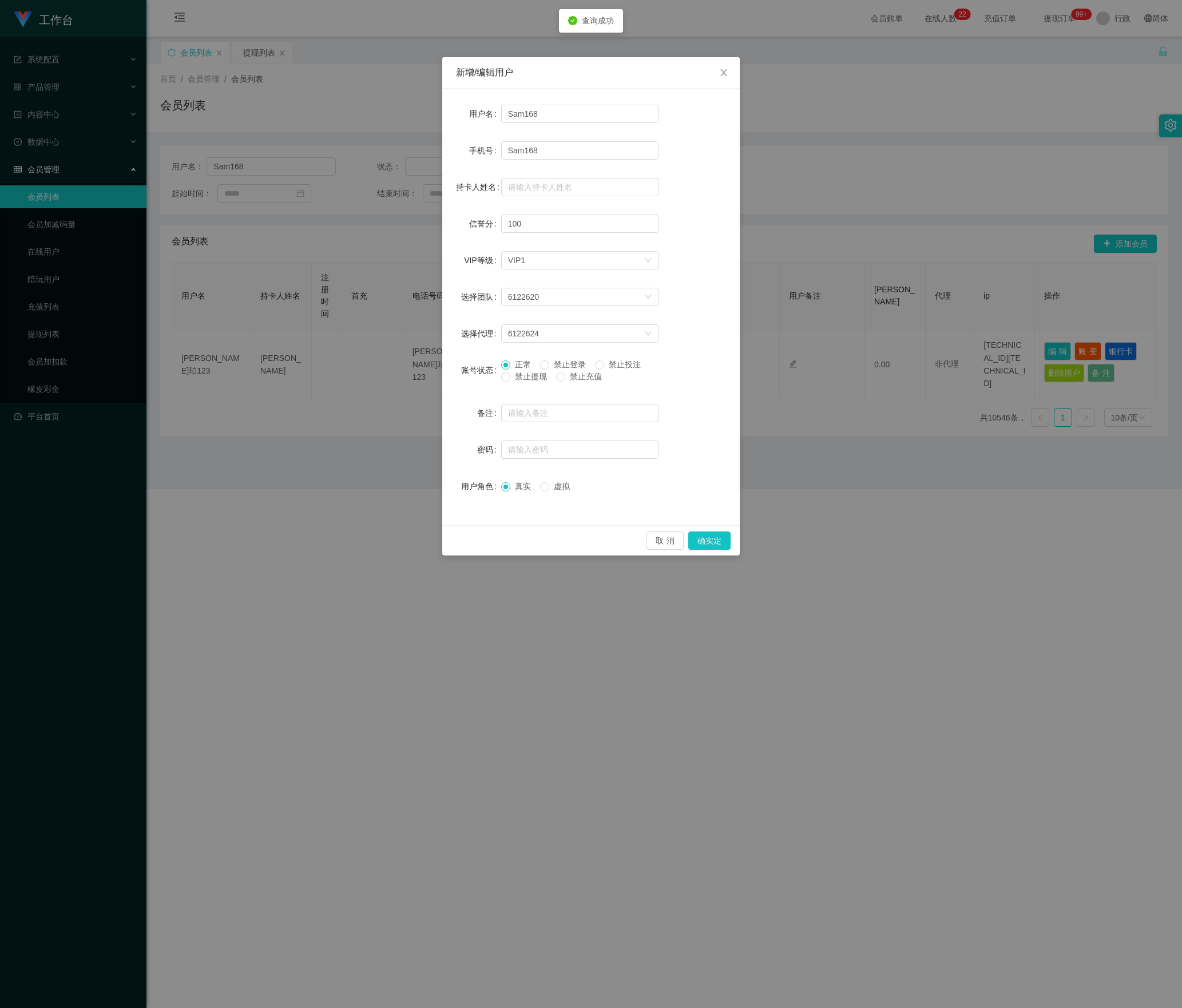
click at [516, 379] on font "禁止提现" at bounding box center [531, 377] width 32 height 9
click at [655, 542] on button "确实定" at bounding box center [709, 540] width 42 height 18
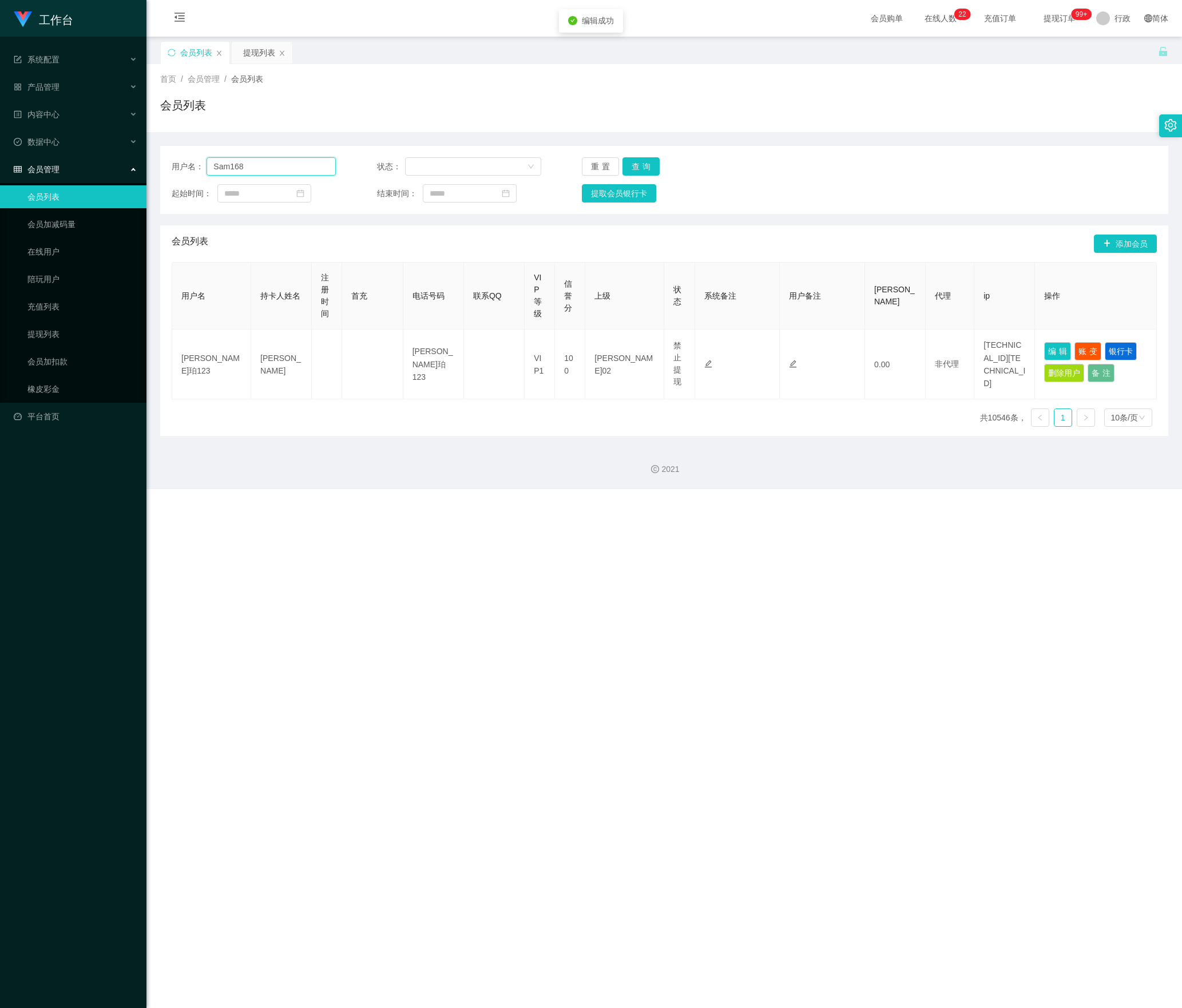
drag, startPoint x: 277, startPoint y: 162, endPoint x: 105, endPoint y: 190, distance: 174.3
click at [104, 190] on section "工作台 系统配置 产品管理 内容中心 数据中心 会员管理 会员列表 会员加减码量 在线用户 陪玩用户 充值列表 提现列表 会员加扣款 橡皮彩金 平台首页 保存…" at bounding box center [591, 244] width 1182 height 489
paste input "98075146"
type input "98075146"
click at [645, 165] on button "查询" at bounding box center [641, 165] width 38 height 18
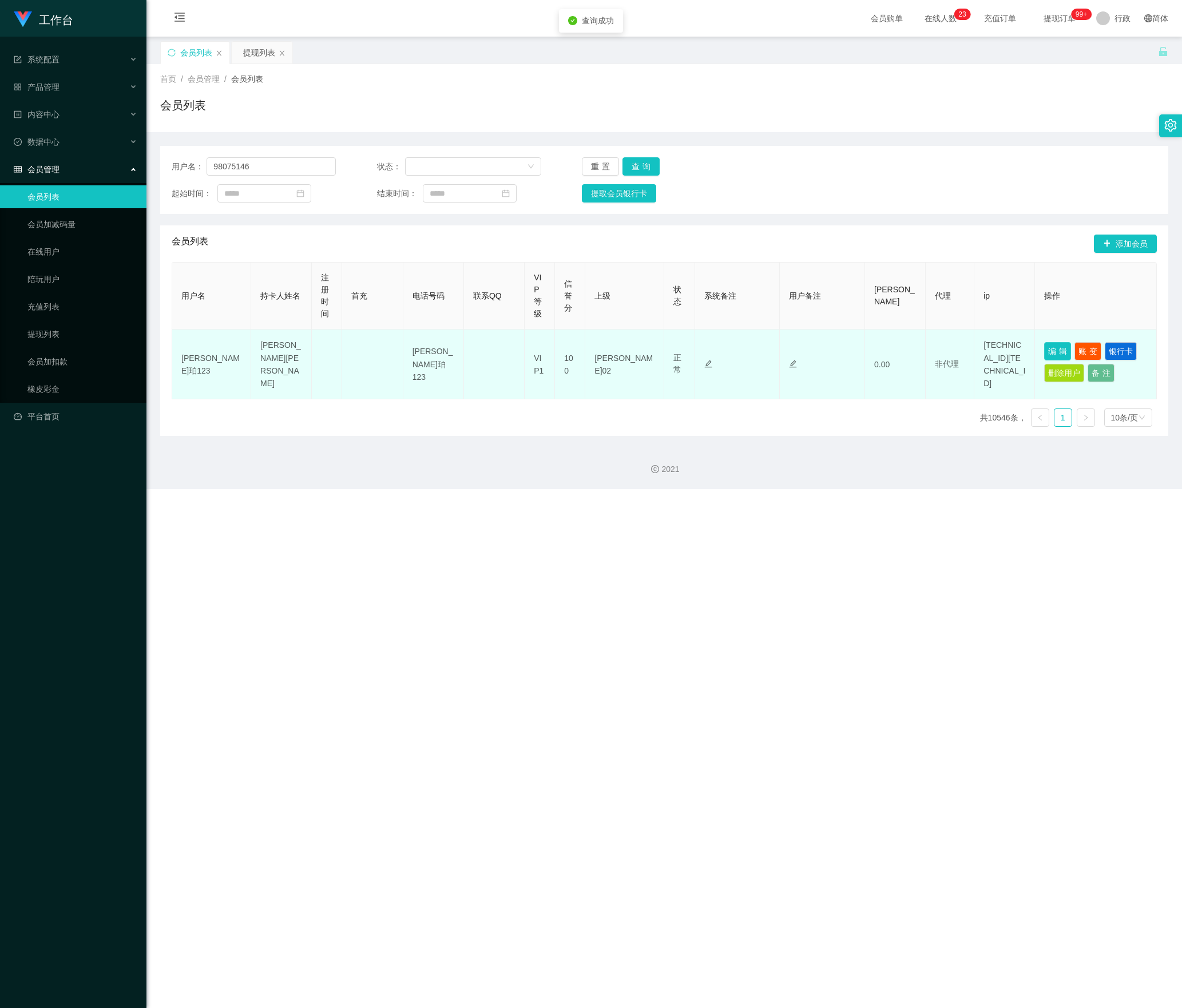
click at [655, 348] on button "编辑" at bounding box center [1057, 351] width 27 height 18
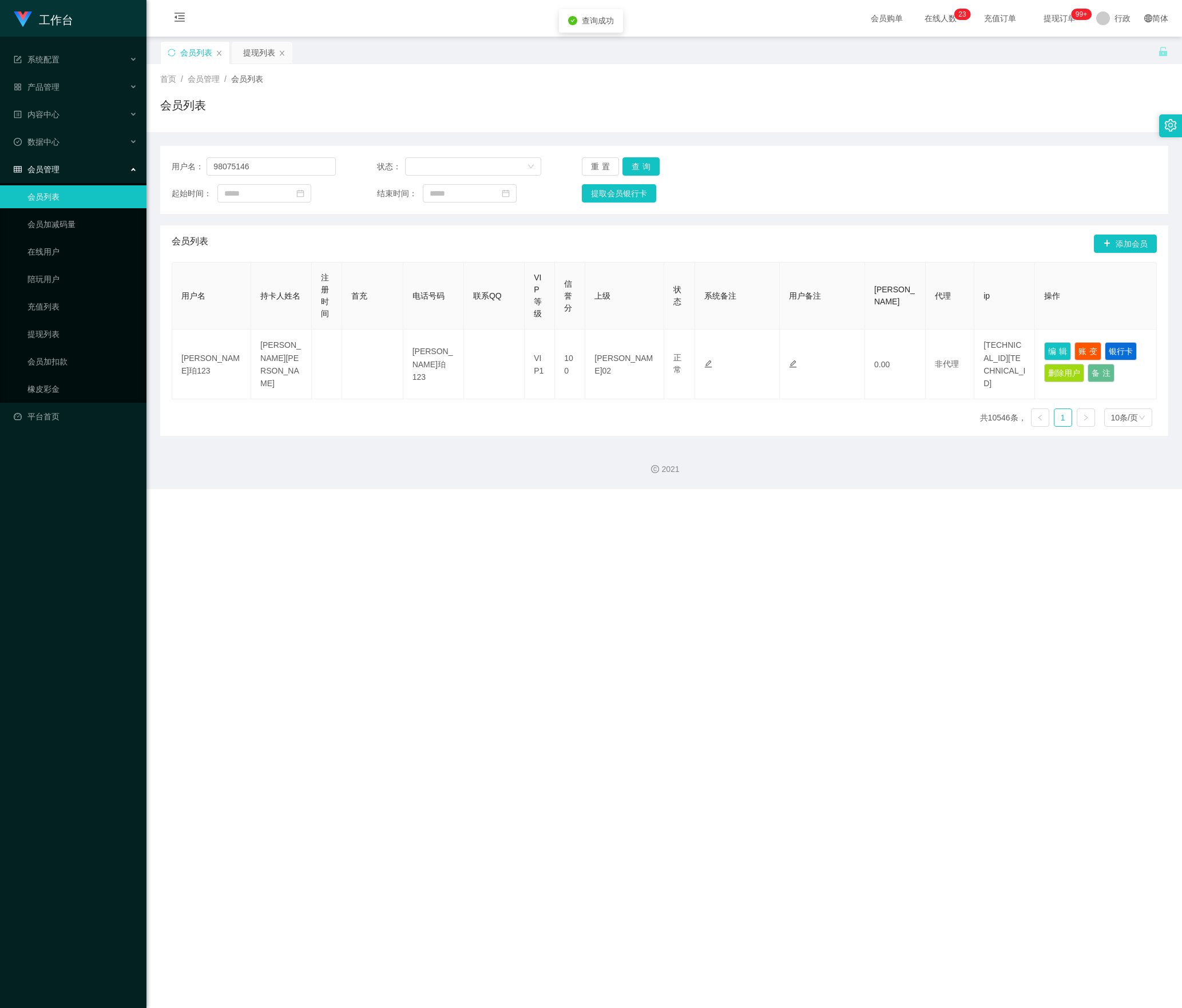
type input "98075146"
type input "chenpakxian"
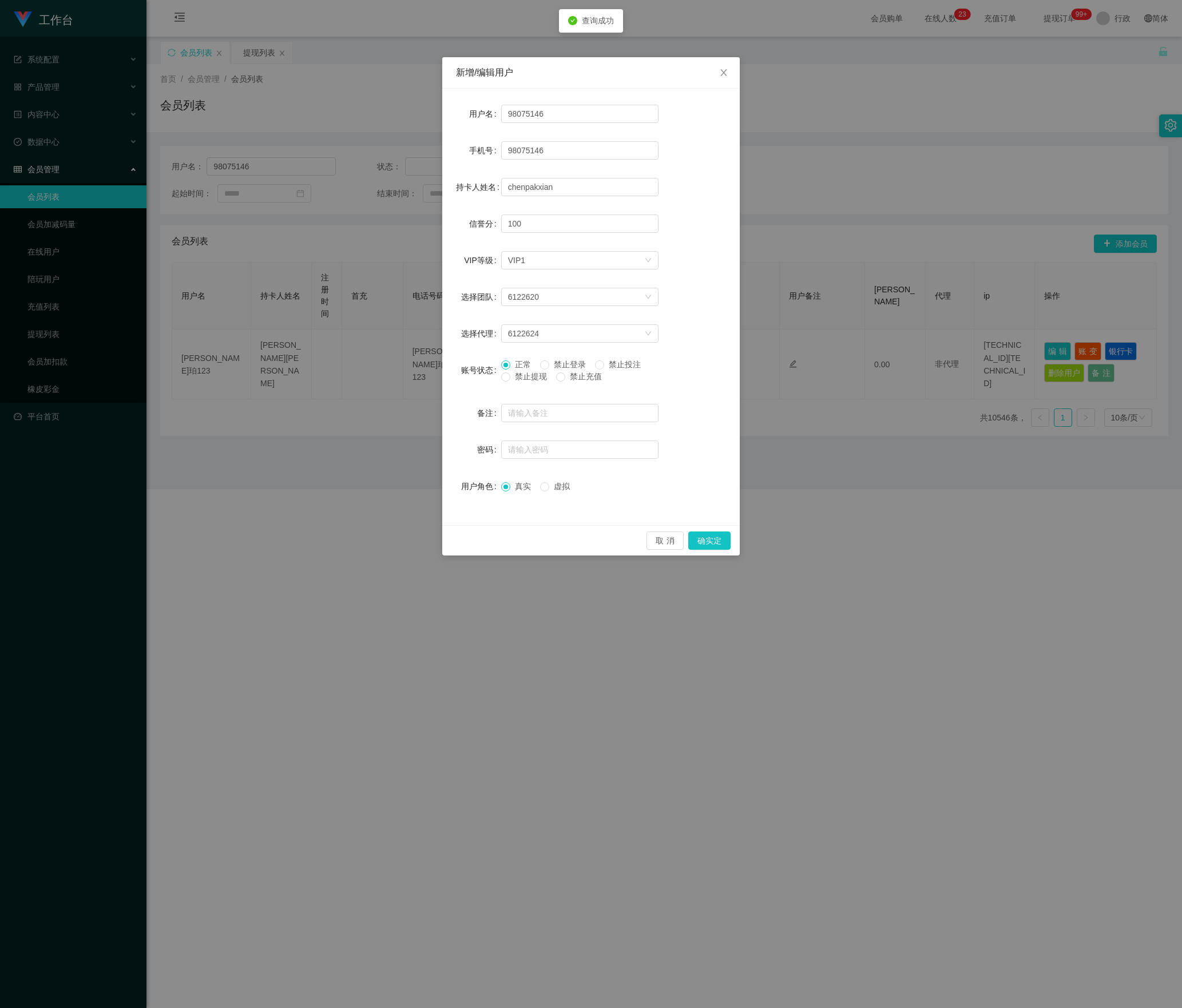
click at [508, 384] on div "正常 禁止登录 禁止投注 禁止提现 禁止充值" at bounding box center [579, 373] width 157 height 29
click at [497, 375] on label "账号状态" at bounding box center [481, 370] width 40 height 9
click at [512, 381] on span "禁止提现" at bounding box center [531, 377] width 41 height 9
click at [655, 539] on button "确实定" at bounding box center [709, 540] width 42 height 18
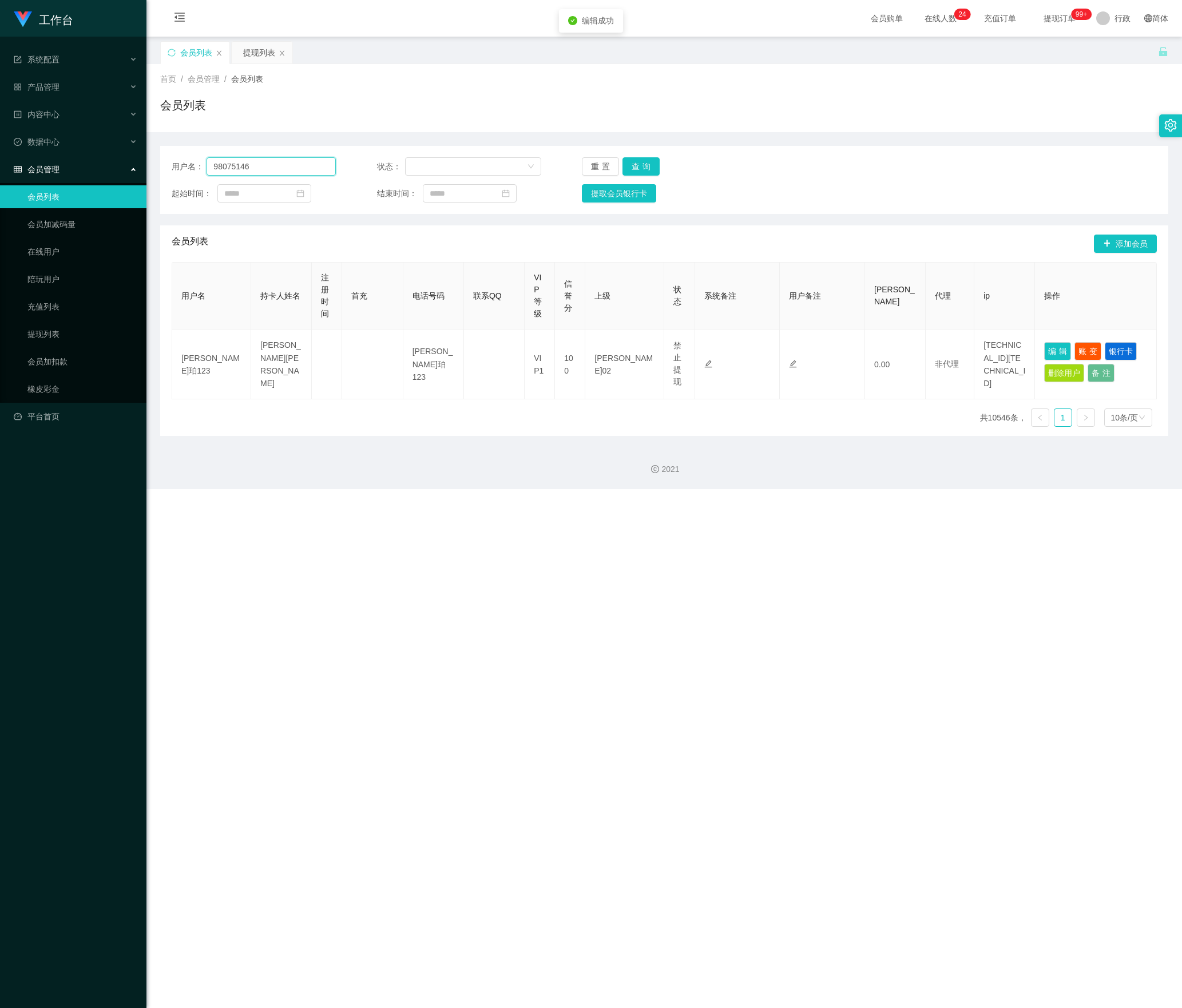
drag, startPoint x: 296, startPoint y: 163, endPoint x: 184, endPoint y: 183, distance: 113.8
click at [130, 168] on section "工作台 系统配置 产品管理 内容中心 数据中心 会员管理 会员列表 会员加减码量 在线用户 陪玩用户 充值列表 提现列表 会员加扣款 橡皮彩金 平台首页 保存…" at bounding box center [591, 244] width 1182 height 489
paste input "Alex5298"
type input "Alex5298"
click at [627, 169] on button "查询" at bounding box center [641, 165] width 38 height 18
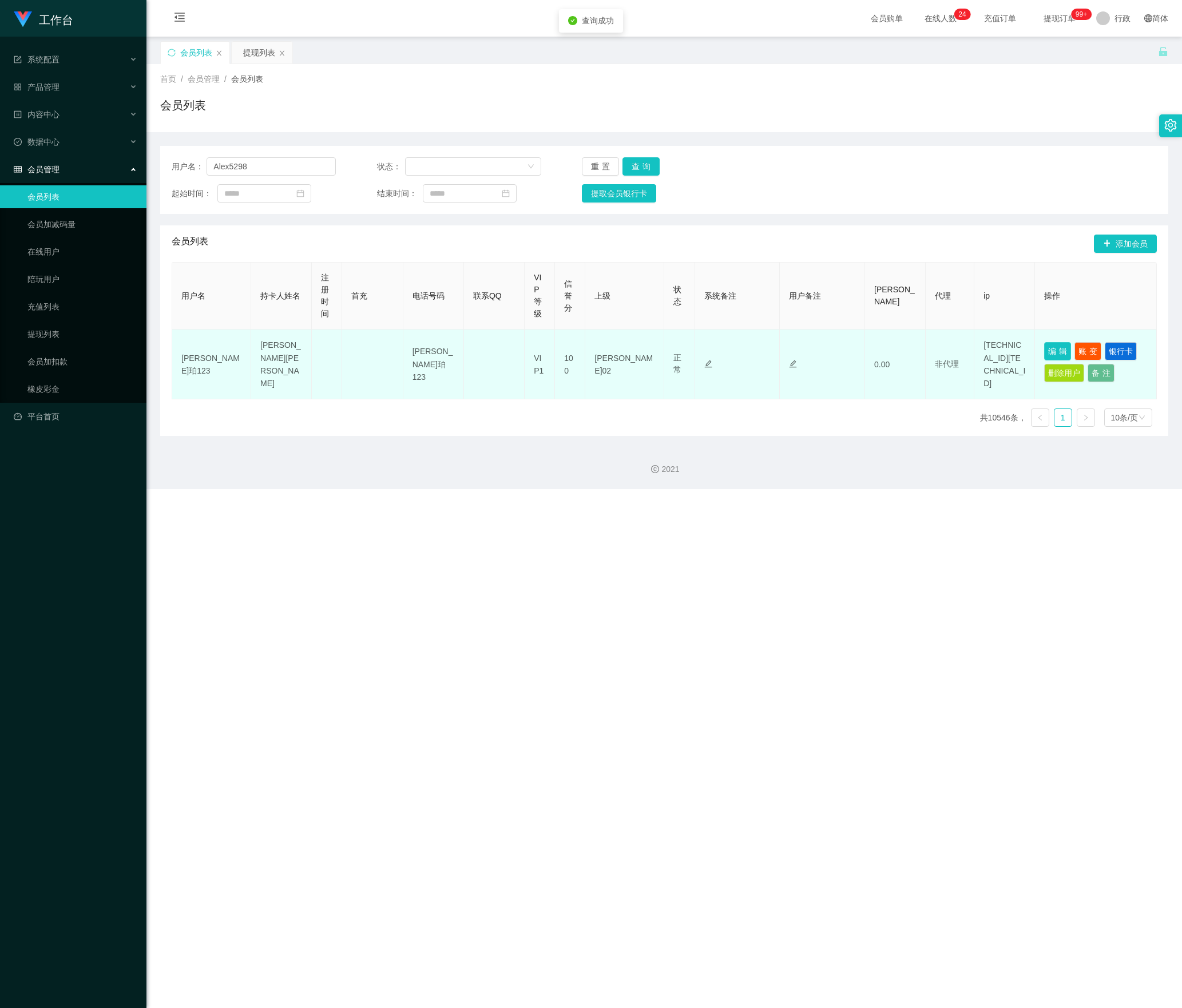
click at [655, 348] on button "编辑" at bounding box center [1057, 351] width 27 height 18
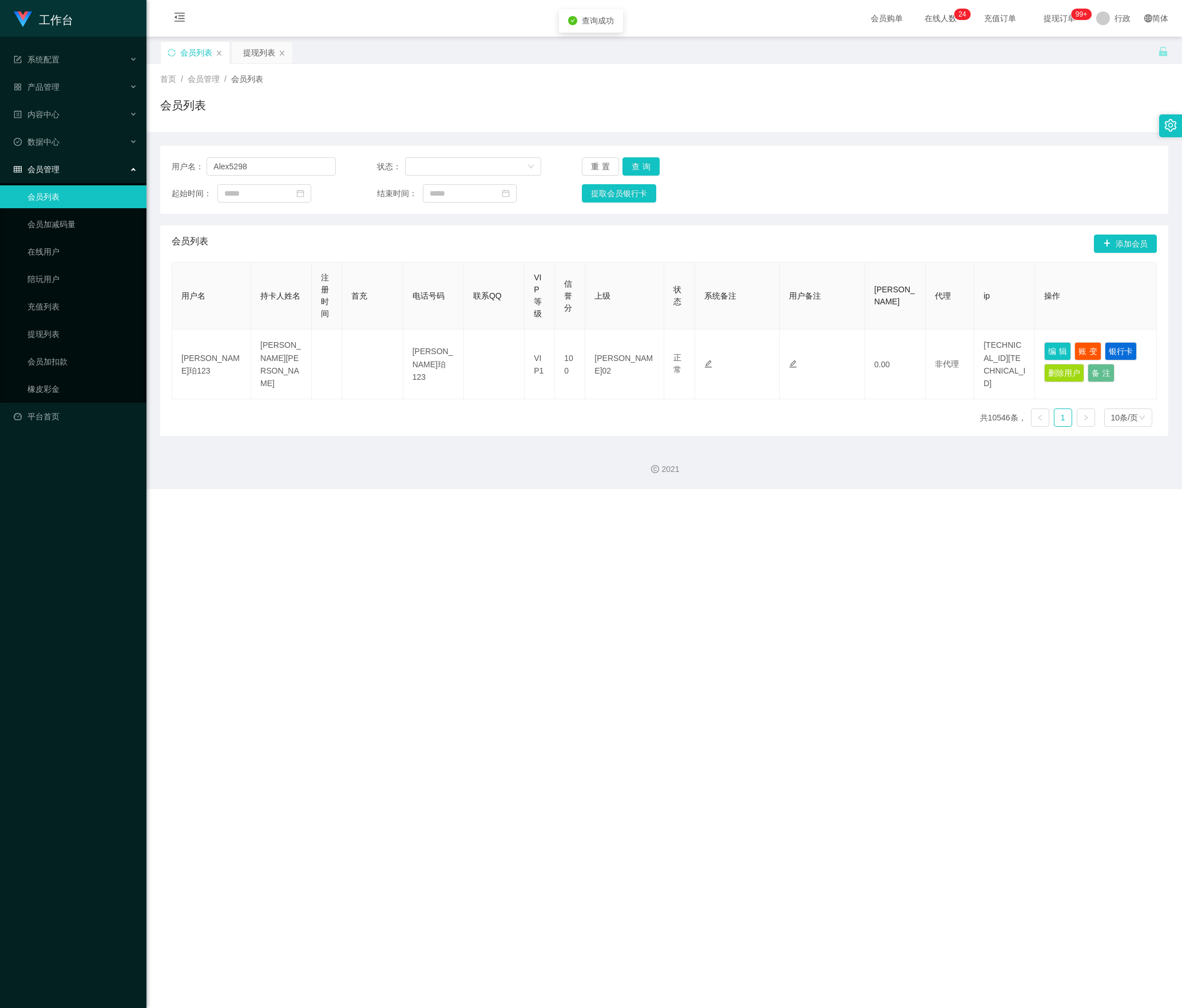
type input "Alex5298"
type input "Low [PERSON_NAME]"
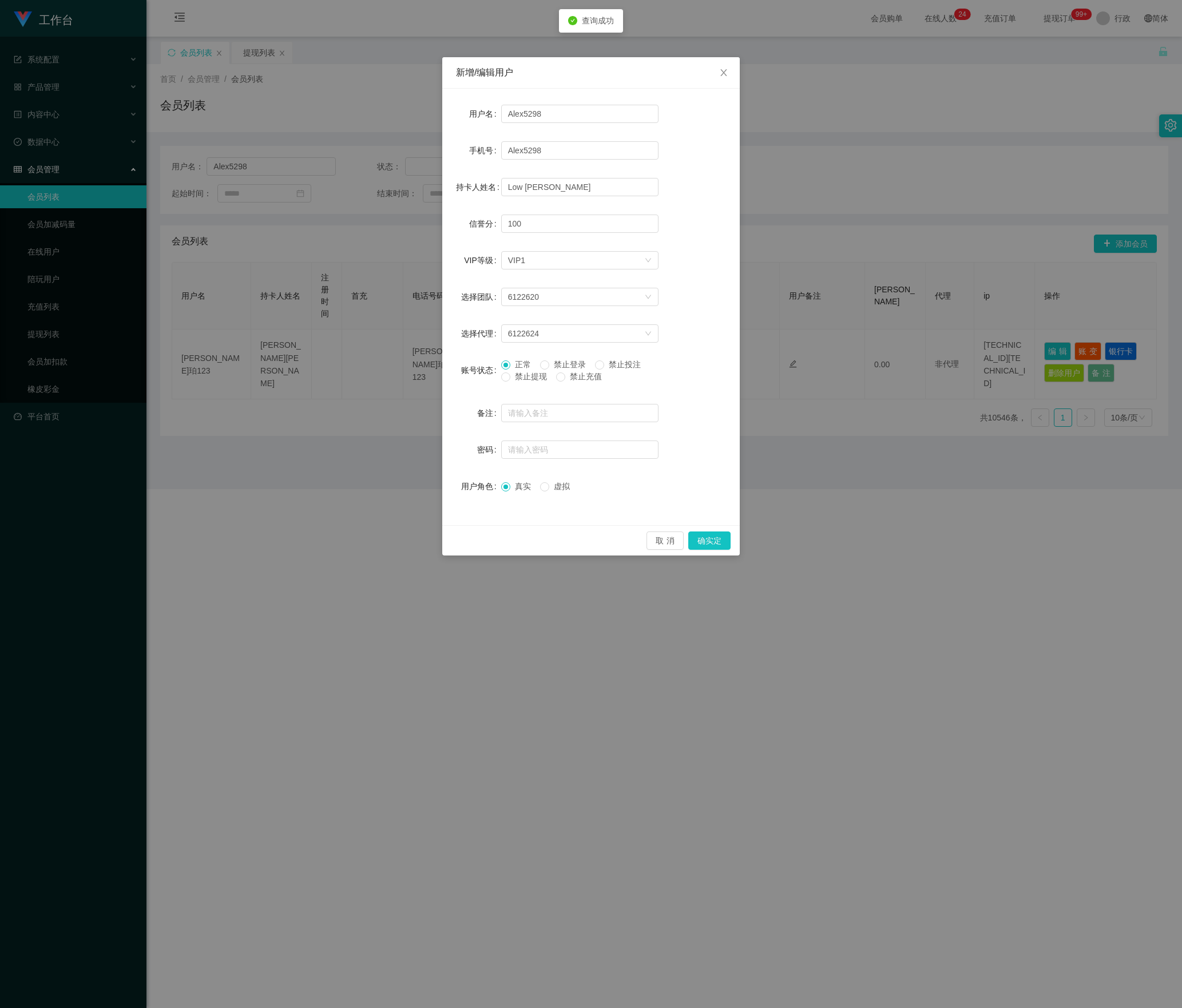
click at [512, 381] on span "禁止提现" at bounding box center [531, 377] width 41 height 9
click at [655, 540] on button "确实定" at bounding box center [709, 540] width 42 height 18
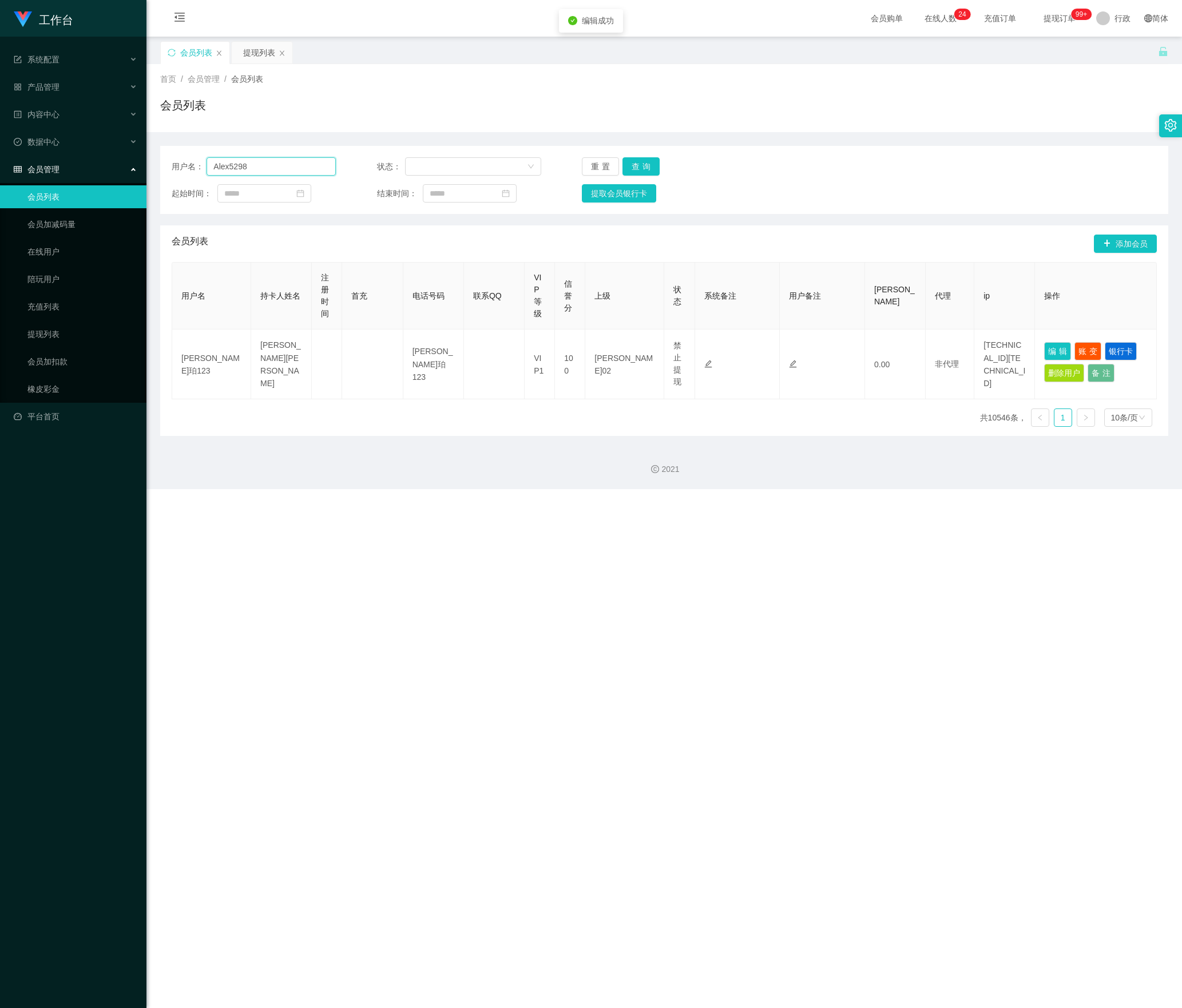
drag, startPoint x: 248, startPoint y: 164, endPoint x: 395, endPoint y: 200, distance: 151.3
click at [93, 186] on section "工作台 系统配置 产品管理 内容中心 数据中心 会员管理 会员列表 会员加减码量 在线用户 陪玩用户 充值列表 提现列表 会员加扣款 橡皮彩金 平台首页 保存…" at bounding box center [591, 244] width 1182 height 489
paste input "WJP020821"
type input "WJP020821"
click at [643, 169] on button "查询" at bounding box center [641, 165] width 38 height 18
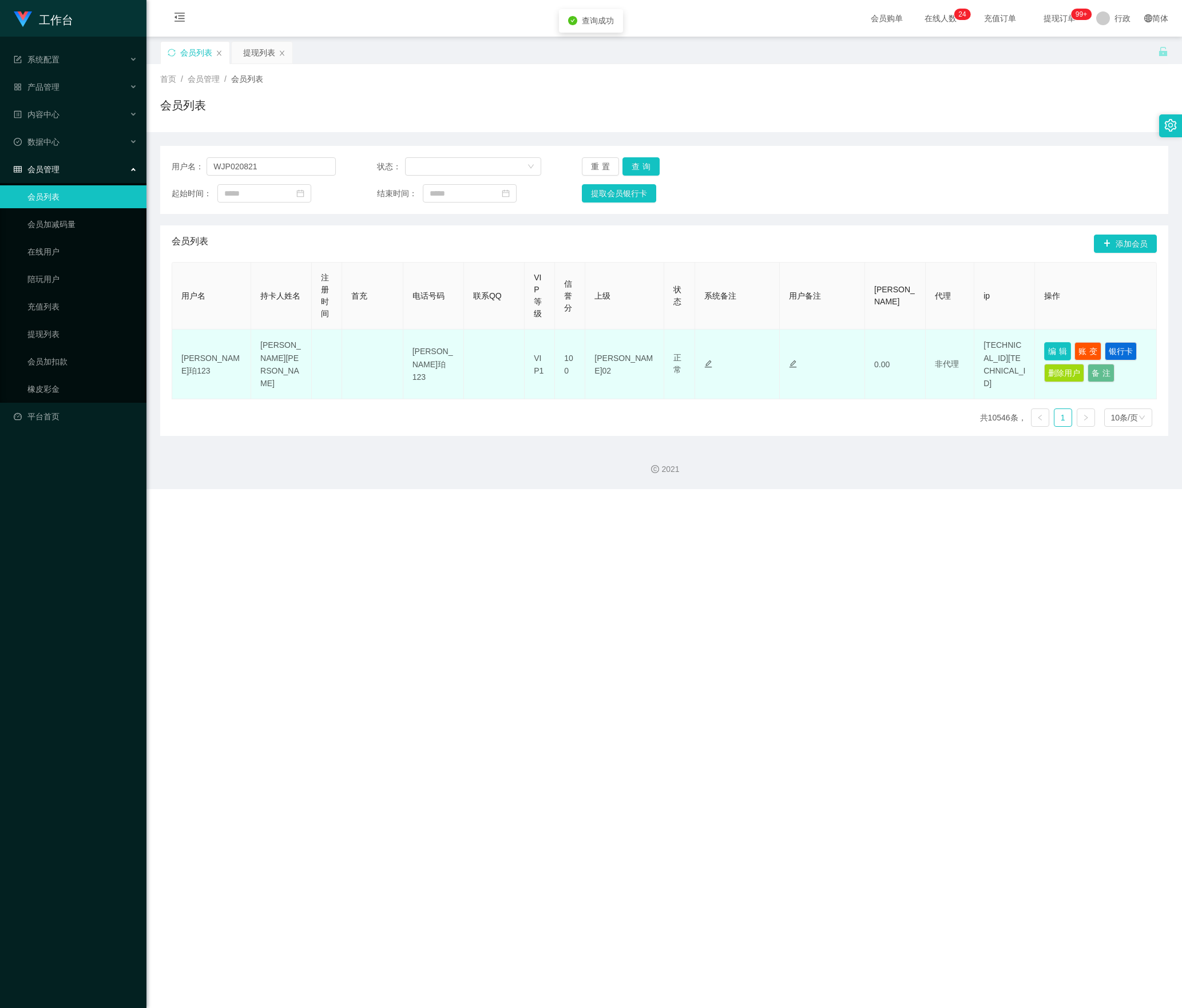
click at [655, 352] on button "编辑" at bounding box center [1057, 351] width 27 height 18
type input "WJP020821"
type input "W诶jian ping"
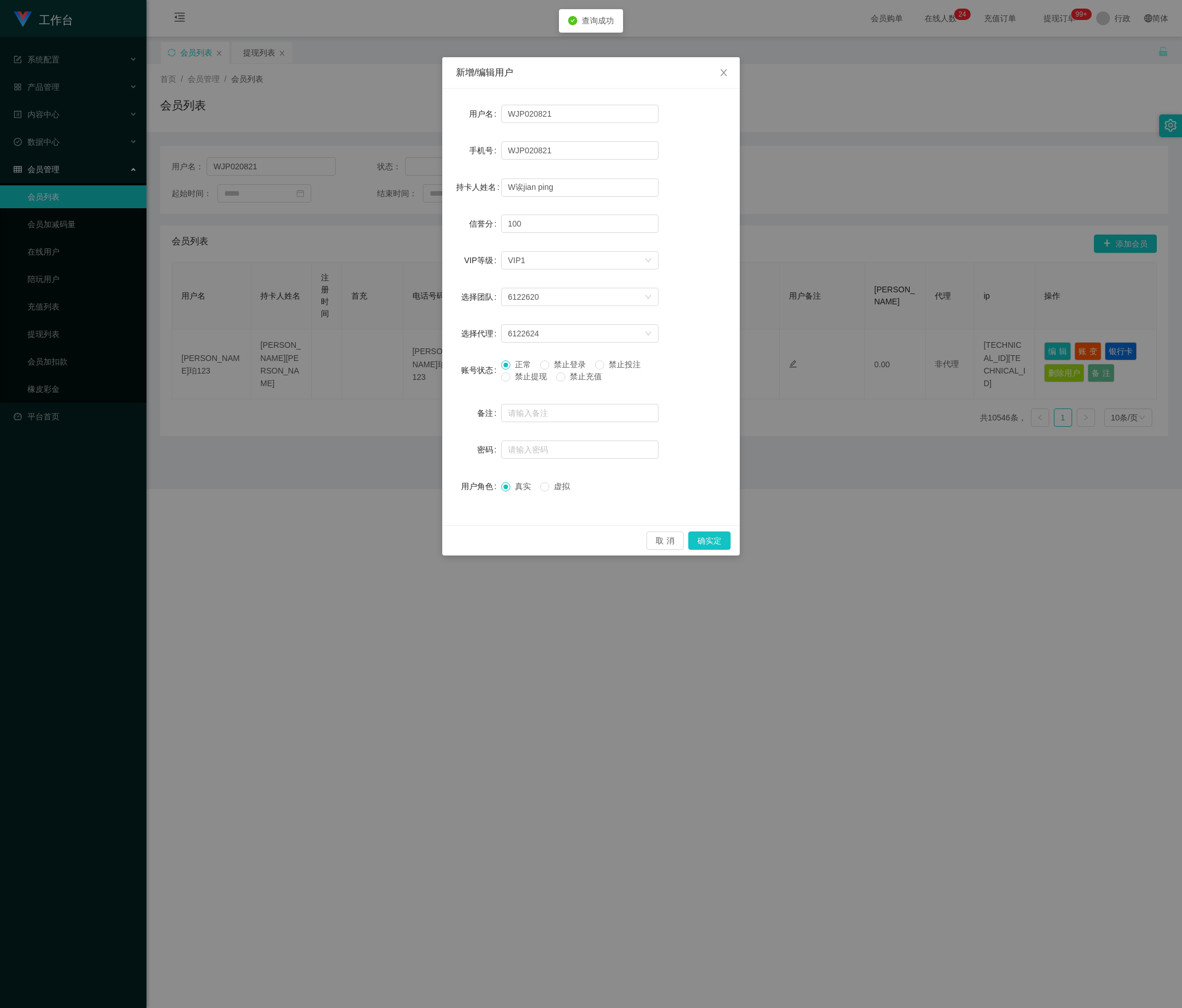
click at [510, 379] on span at bounding box center [506, 377] width 9 height 9
click at [655, 540] on button "确实定" at bounding box center [709, 540] width 42 height 18
